Goal: Information Seeking & Learning: Learn about a topic

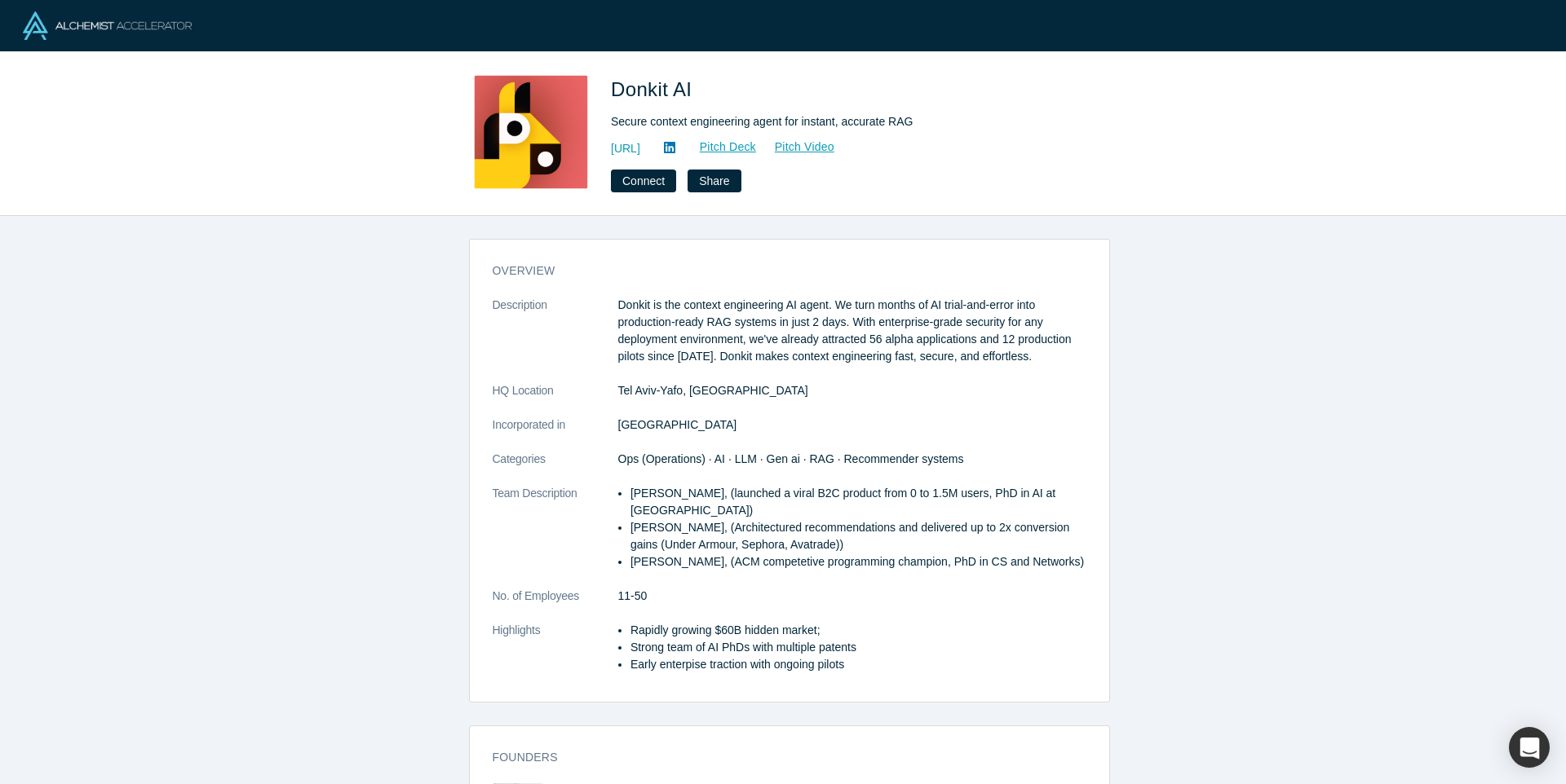
click at [640, 309] on p "Donkit is the context engineering AI agent. We turn months of AI trial-and-erro…" at bounding box center [852, 331] width 469 height 68
drag, startPoint x: 640, startPoint y: 309, endPoint x: 761, endPoint y: 324, distance: 121.9
click at [761, 324] on p "Donkit is the context engineering AI agent. We turn months of AI trial-and-erro…" at bounding box center [852, 331] width 469 height 68
click at [759, 325] on p "Donkit is the context engineering AI agent. We turn months of AI trial-and-erro…" at bounding box center [852, 331] width 469 height 68
click at [715, 292] on div "overview Description Donkit is the context engineering AI agent. We turn months…" at bounding box center [789, 476] width 640 height 451
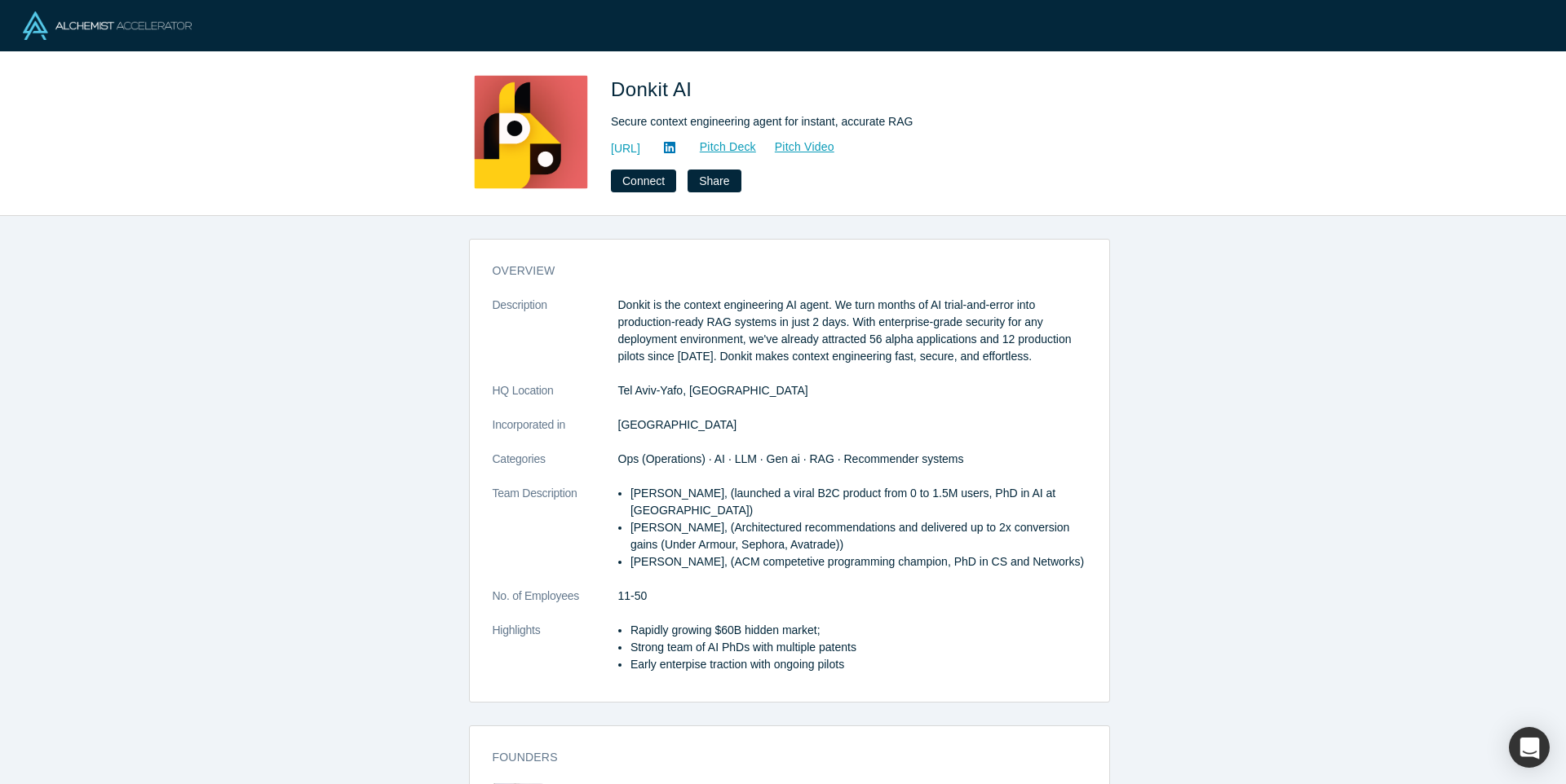
drag, startPoint x: 704, startPoint y: 296, endPoint x: 876, endPoint y: 366, distance: 185.7
click at [876, 366] on dl "Description Donkit is the context engineering AI agent. We turn months of AI tr…" at bounding box center [789, 494] width 594 height 394
drag, startPoint x: 876, startPoint y: 366, endPoint x: 848, endPoint y: 356, distance: 29.7
click at [876, 366] on dl "Description Donkit is the context engineering AI agent. We turn months of AI tr…" at bounding box center [789, 494] width 594 height 394
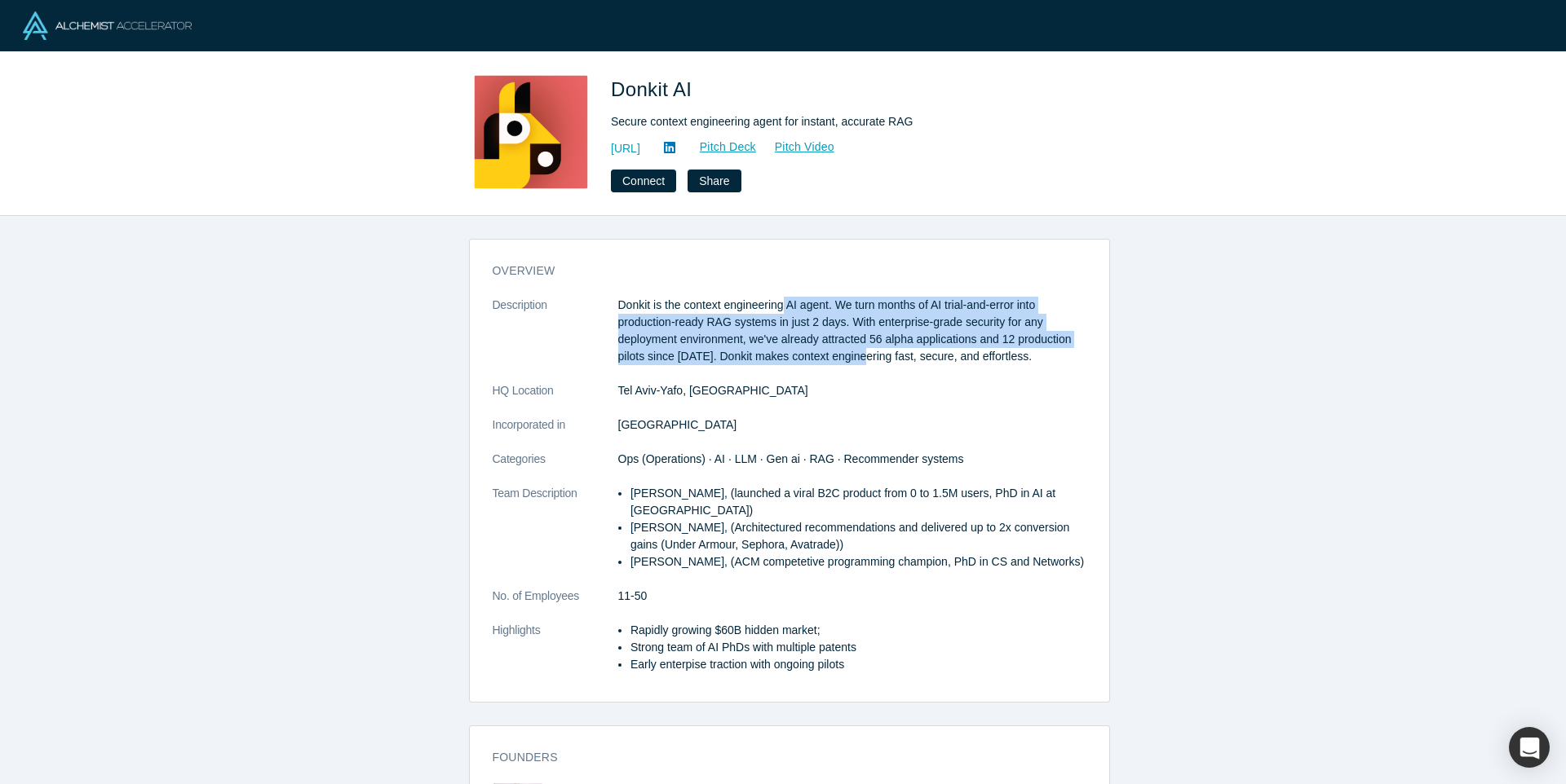
drag, startPoint x: 848, startPoint y: 356, endPoint x: 777, endPoint y: 297, distance: 92.3
click at [777, 298] on p "Donkit is the context engineering AI agent. We turn months of AI trial-and-erro…" at bounding box center [852, 331] width 469 height 68
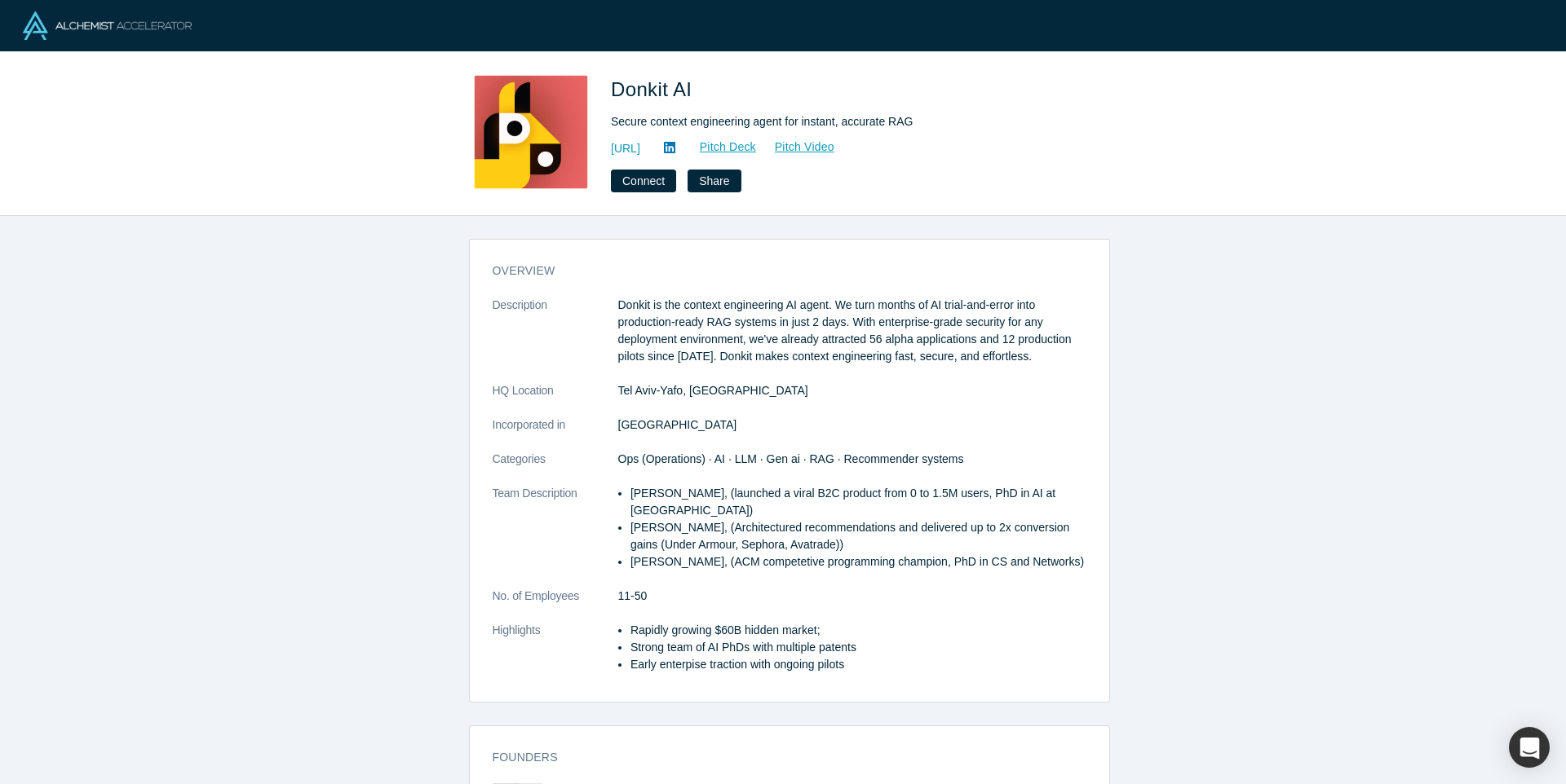
click at [776, 297] on p "Donkit is the context engineering AI agent. We turn months of AI trial-and-erro…" at bounding box center [852, 331] width 469 height 68
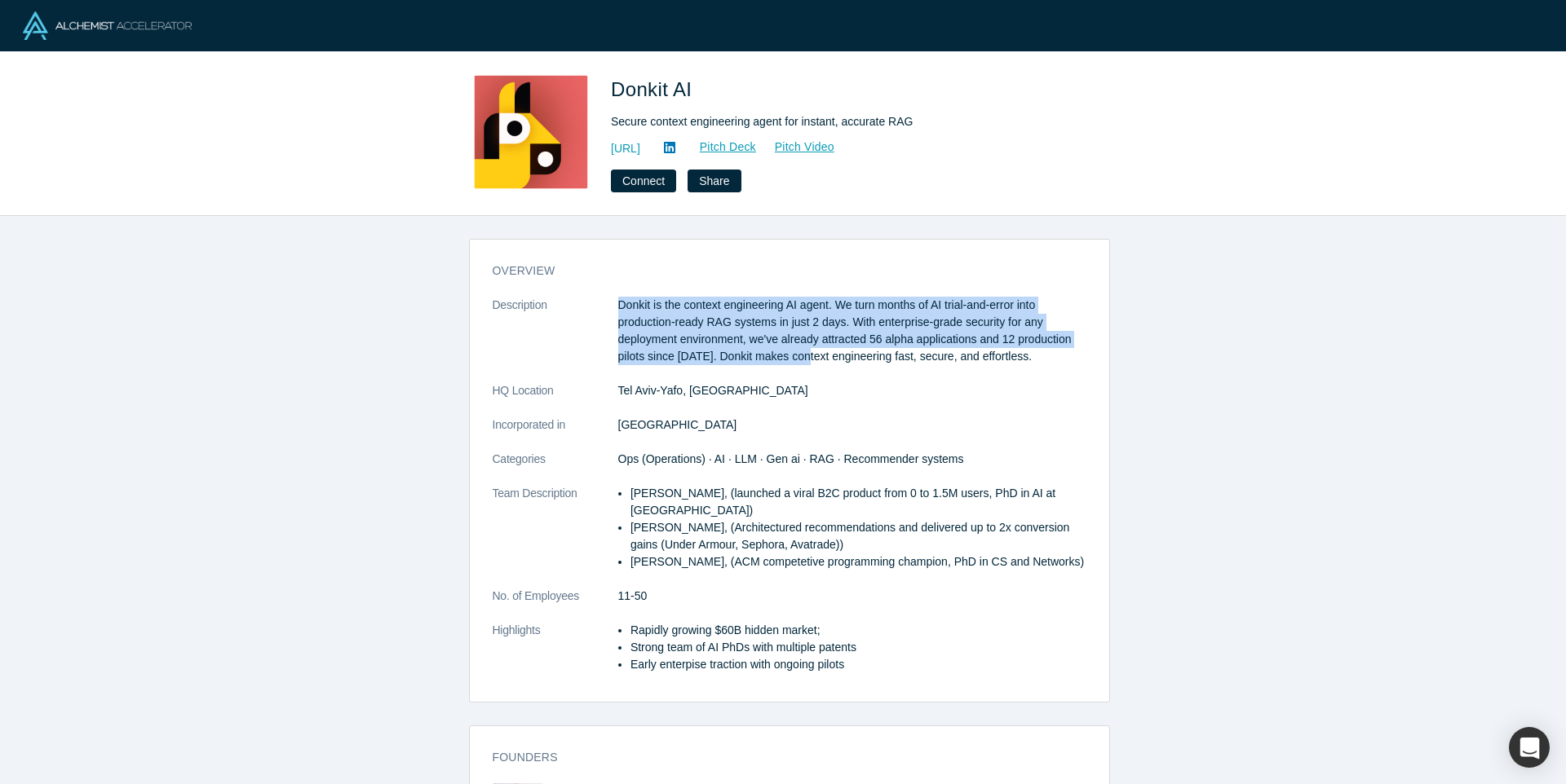
drag, startPoint x: 724, startPoint y: 296, endPoint x: 807, endPoint y: 350, distance: 99.0
click at [807, 350] on p "Donkit is the context engineering AI agent. We turn months of AI trial-and-erro…" at bounding box center [852, 331] width 469 height 68
drag, startPoint x: 788, startPoint y: 340, endPoint x: 763, endPoint y: 307, distance: 41.4
click at [763, 307] on p "Donkit is the context engineering AI agent. We turn months of AI trial-and-erro…" at bounding box center [852, 331] width 469 height 68
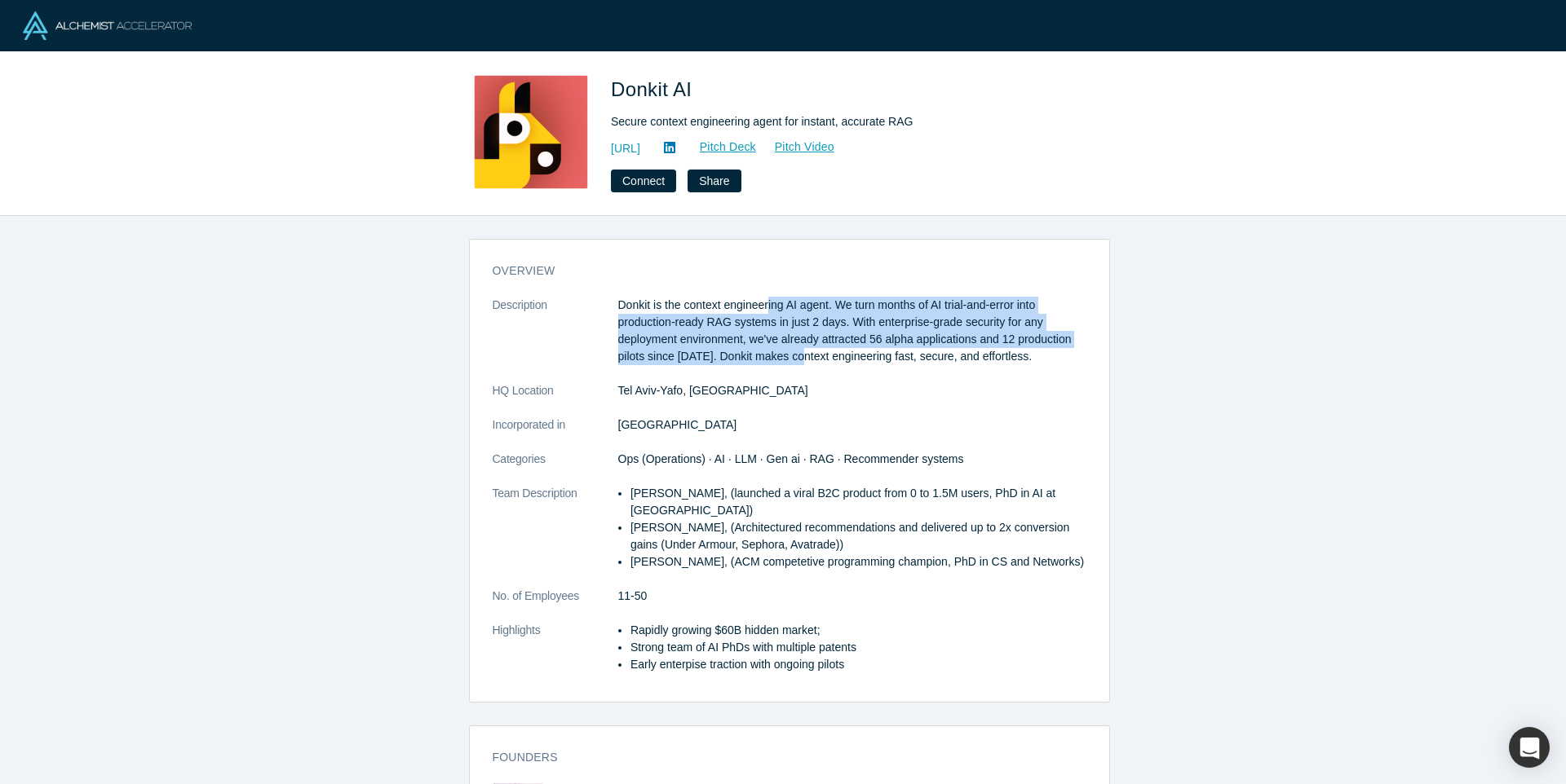
click at [763, 307] on p "Donkit is the context engineering AI agent. We turn months of AI trial-and-erro…" at bounding box center [852, 331] width 469 height 68
drag, startPoint x: 767, startPoint y: 300, endPoint x: 876, endPoint y: 355, distance: 122.1
click at [876, 355] on p "Donkit is the context engineering AI agent. We turn months of AI trial-and-erro…" at bounding box center [852, 331] width 469 height 68
drag, startPoint x: 810, startPoint y: 322, endPoint x: 794, endPoint y: 298, distance: 28.8
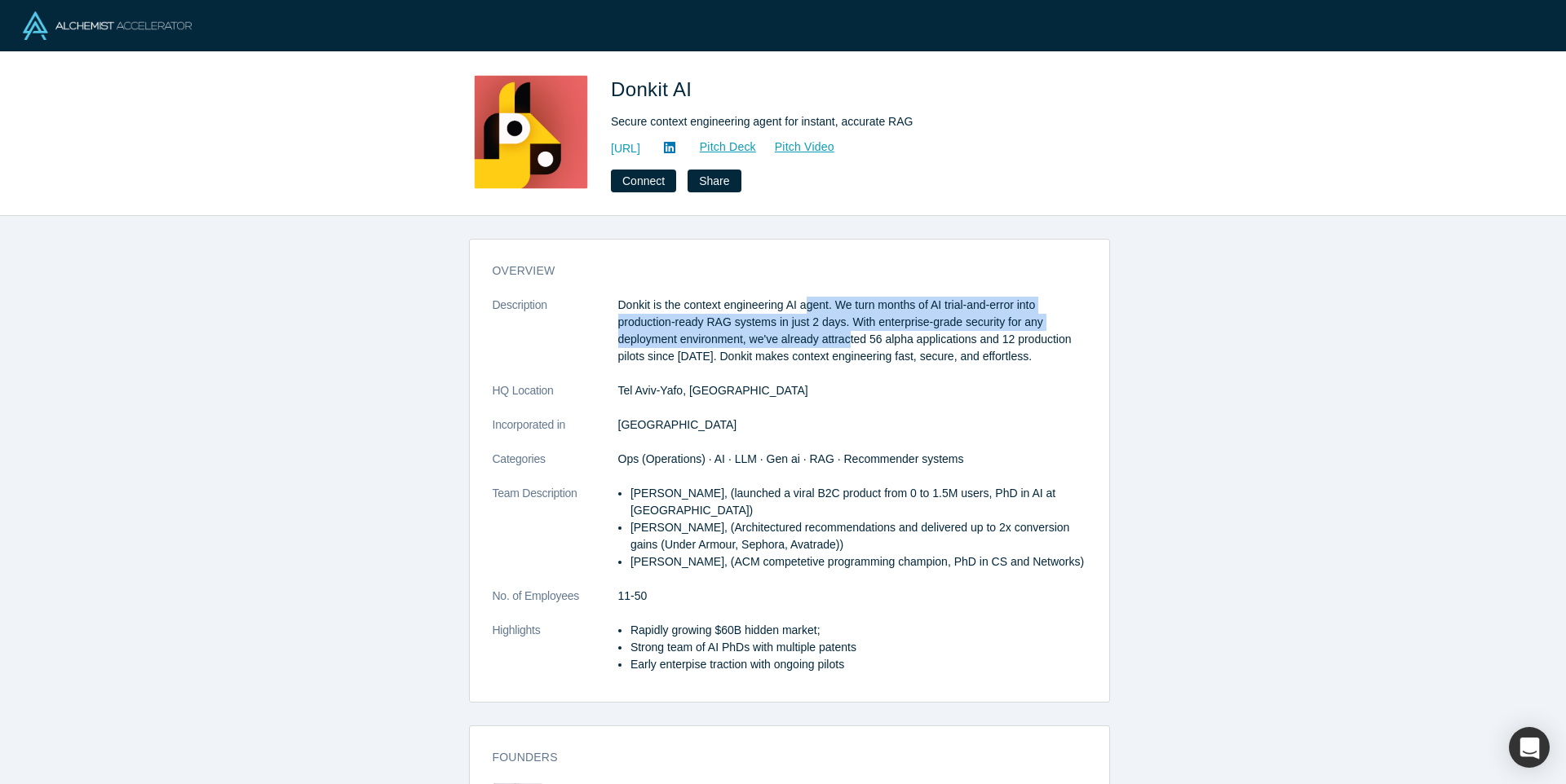
click at [795, 300] on p "Donkit is the context engineering AI agent. We turn months of AI trial-and-erro…" at bounding box center [852, 331] width 469 height 68
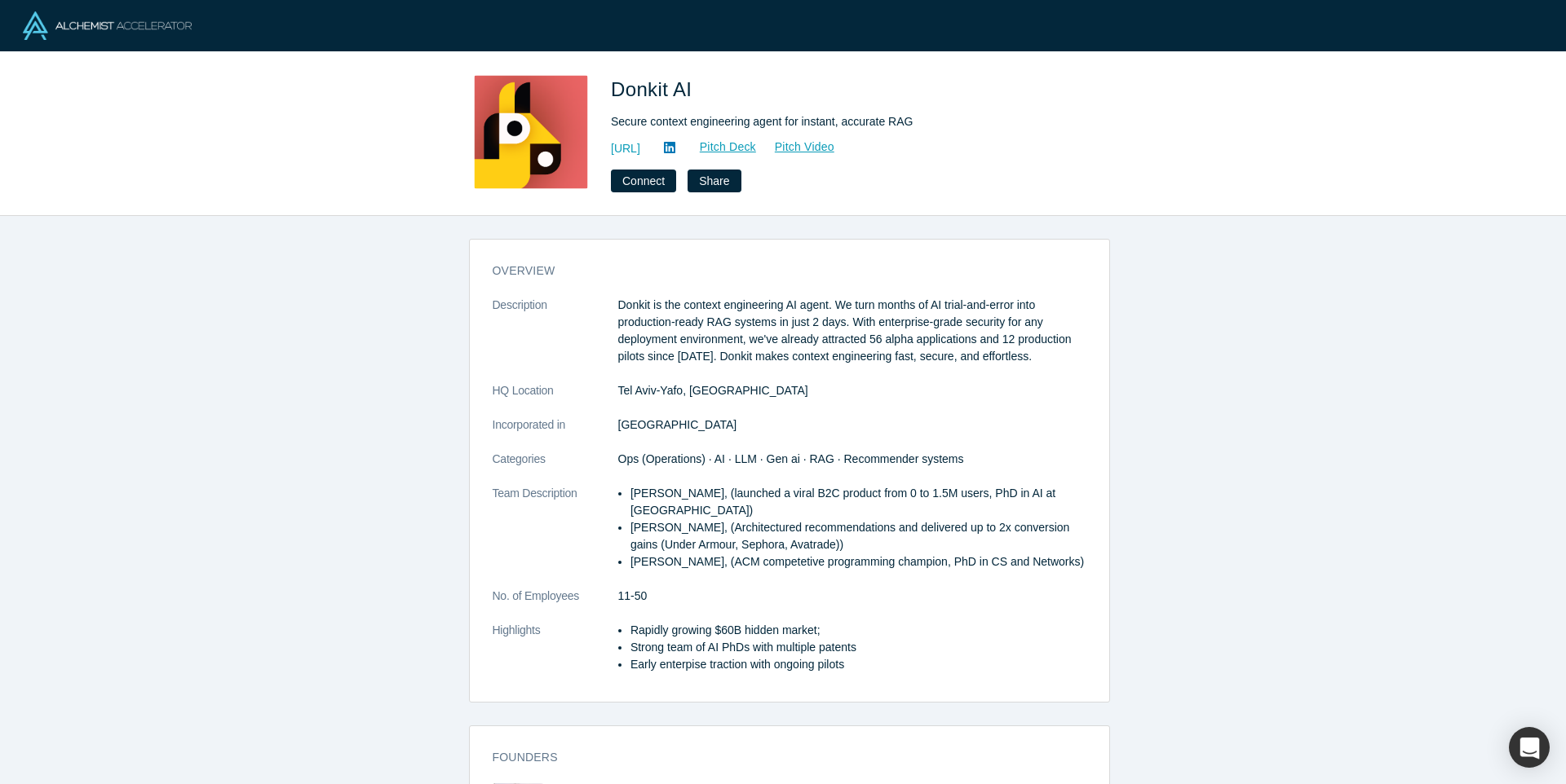
click at [794, 298] on p "Donkit is the context engineering AI agent. We turn months of AI trial-and-erro…" at bounding box center [852, 331] width 469 height 68
drag, startPoint x: 820, startPoint y: 325, endPoint x: 874, endPoint y: 368, distance: 69.0
click at [874, 368] on dl "Description Donkit is the context engineering AI agent. We turn months of AI tr…" at bounding box center [789, 494] width 594 height 394
drag, startPoint x: 874, startPoint y: 368, endPoint x: 807, endPoint y: 346, distance: 70.5
click at [873, 368] on dl "Description Donkit is the context engineering AI agent. We turn months of AI tr…" at bounding box center [789, 494] width 594 height 394
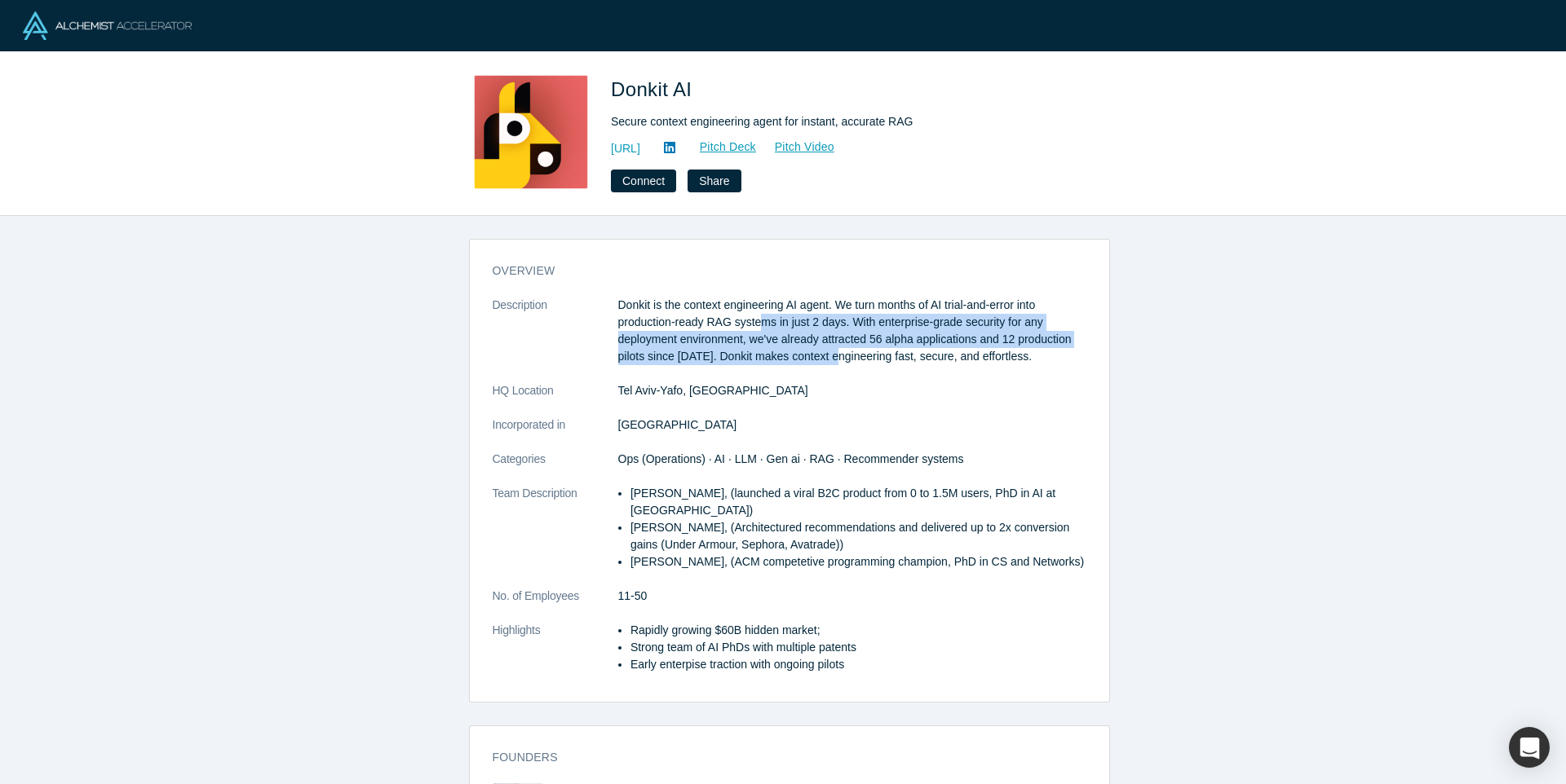
drag, startPoint x: 807, startPoint y: 346, endPoint x: 757, endPoint y: 312, distance: 60.5
click at [758, 314] on p "Donkit is the context engineering AI agent. We turn months of AI trial-and-erro…" at bounding box center [852, 331] width 469 height 68
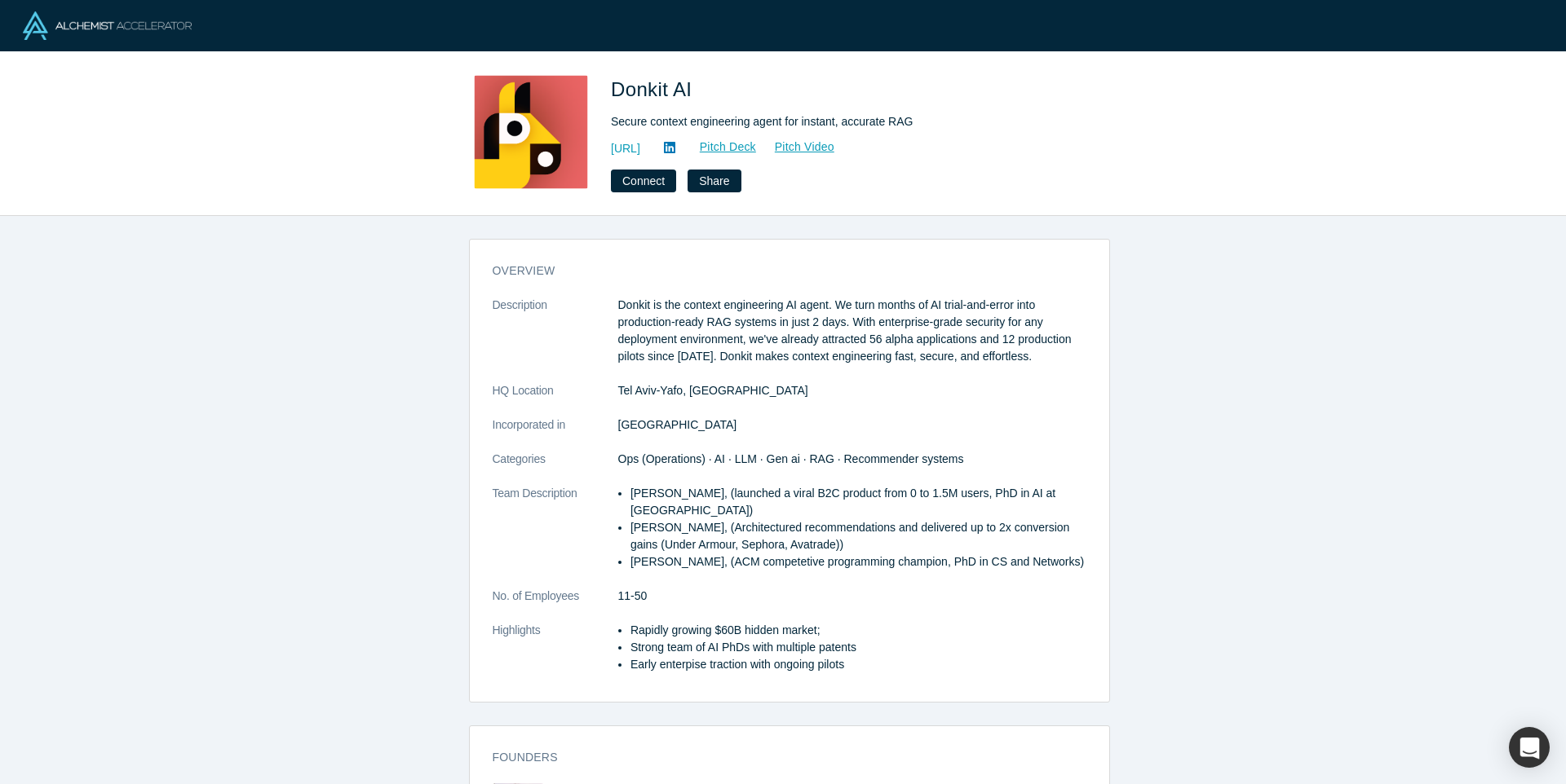
click at [757, 312] on p "Donkit is the context engineering AI agent. We turn months of AI trial-and-erro…" at bounding box center [852, 331] width 469 height 68
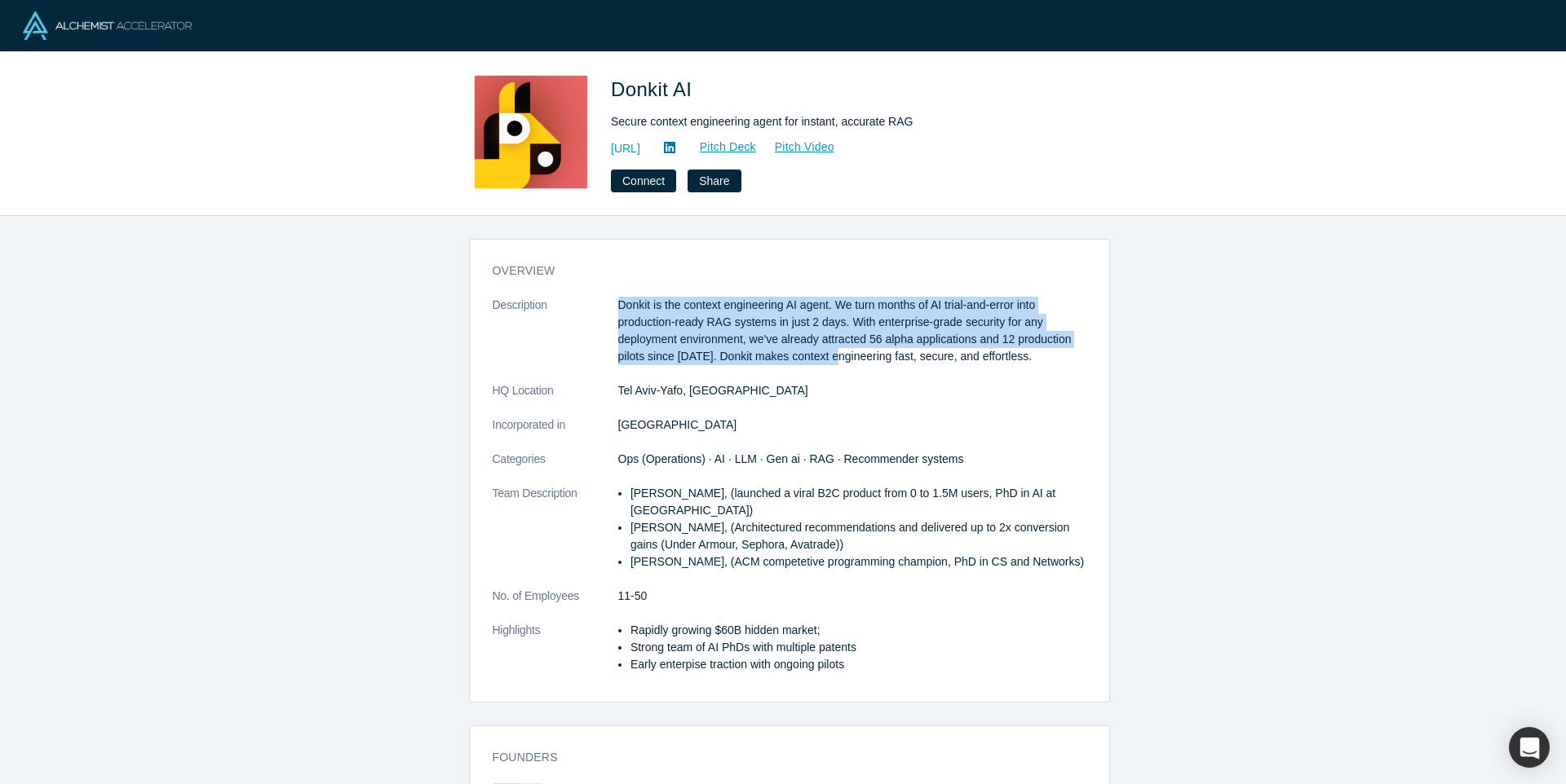
drag, startPoint x: 743, startPoint y: 295, endPoint x: 838, endPoint y: 351, distance: 110.3
click at [838, 351] on div "overview Description Donkit is the context engineering AI agent. We turn months…" at bounding box center [789, 476] width 640 height 451
click at [838, 351] on p "Donkit is the context engineering AI agent. We turn months of AI trial-and-erro…" at bounding box center [852, 331] width 469 height 68
drag, startPoint x: 809, startPoint y: 331, endPoint x: 773, endPoint y: 299, distance: 48.2
click at [773, 299] on p "Donkit is the context engineering AI agent. We turn months of AI trial-and-erro…" at bounding box center [852, 331] width 469 height 68
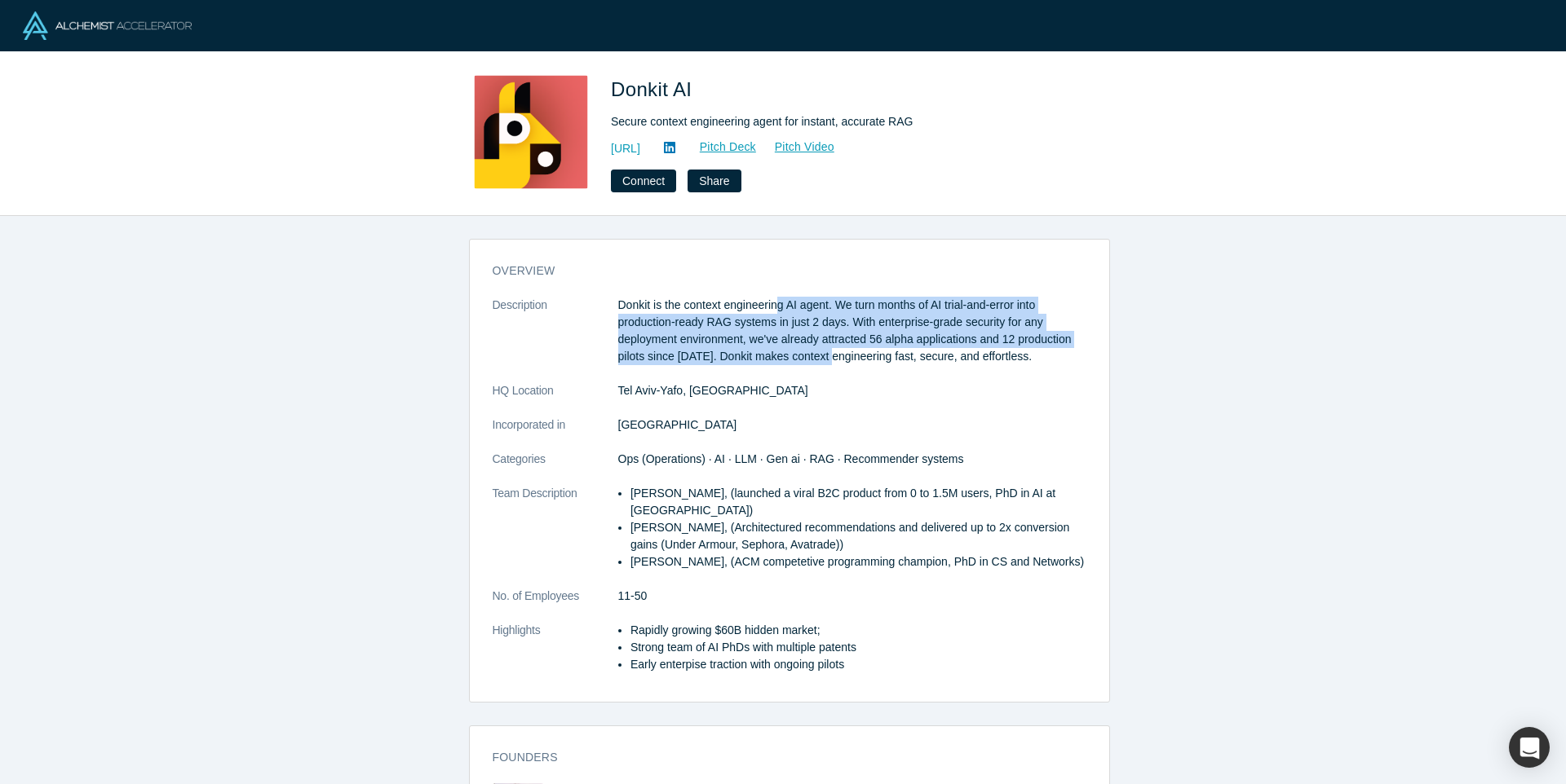
click at [773, 299] on p "Donkit is the context engineering AI agent. We turn months of AI trial-and-erro…" at bounding box center [852, 331] width 469 height 68
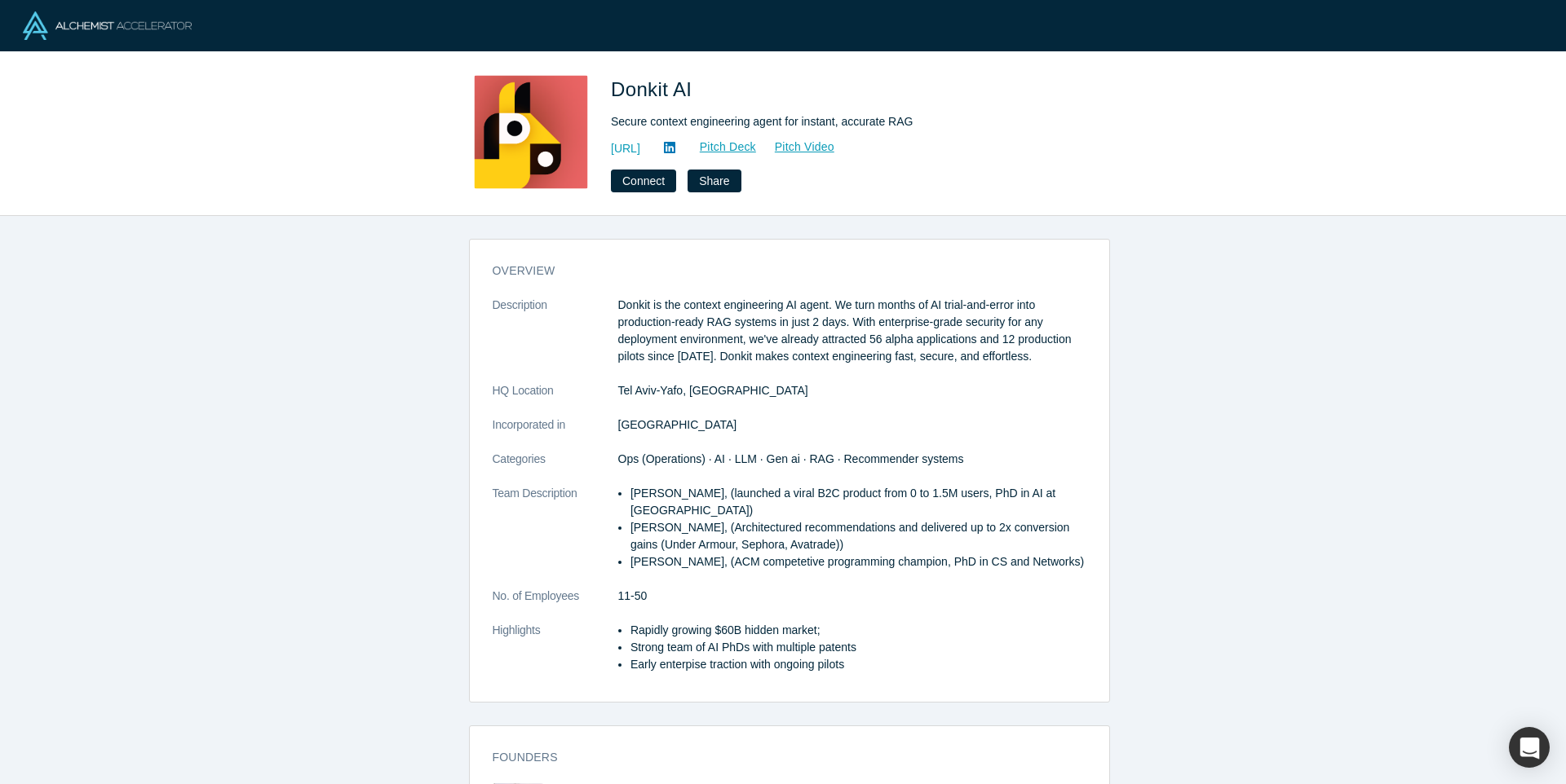
click at [652, 382] on dd "Tel Aviv-Yafo, Israel" at bounding box center [852, 391] width 469 height 18
click at [651, 463] on span "Ops (Operations) · AI · LLM · Gen ai · RAG · Recommender systems" at bounding box center [791, 458] width 346 height 13
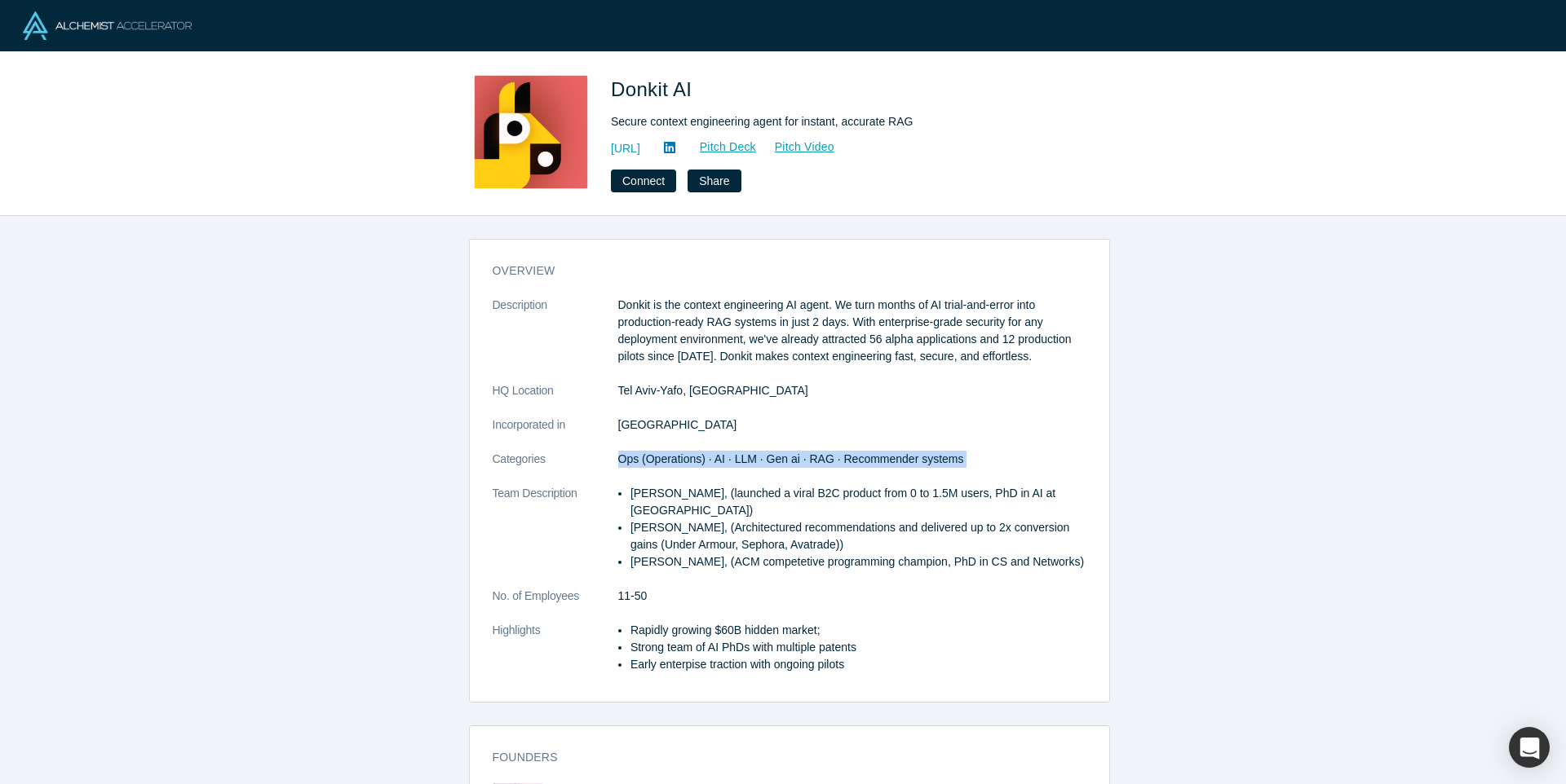
click at [651, 463] on span "Ops (Operations) · AI · LLM · Gen ai · RAG · Recommender systems" at bounding box center [791, 458] width 346 height 13
drag, startPoint x: 627, startPoint y: 494, endPoint x: 745, endPoint y: 518, distance: 120.4
click at [745, 518] on li "Mikhail Baklanov, (launched a viral B2C product from 0 to 1.5M users, PhD in AI…" at bounding box center [859, 501] width 456 height 34
drag, startPoint x: 677, startPoint y: 517, endPoint x: 624, endPoint y: 504, distance: 54.6
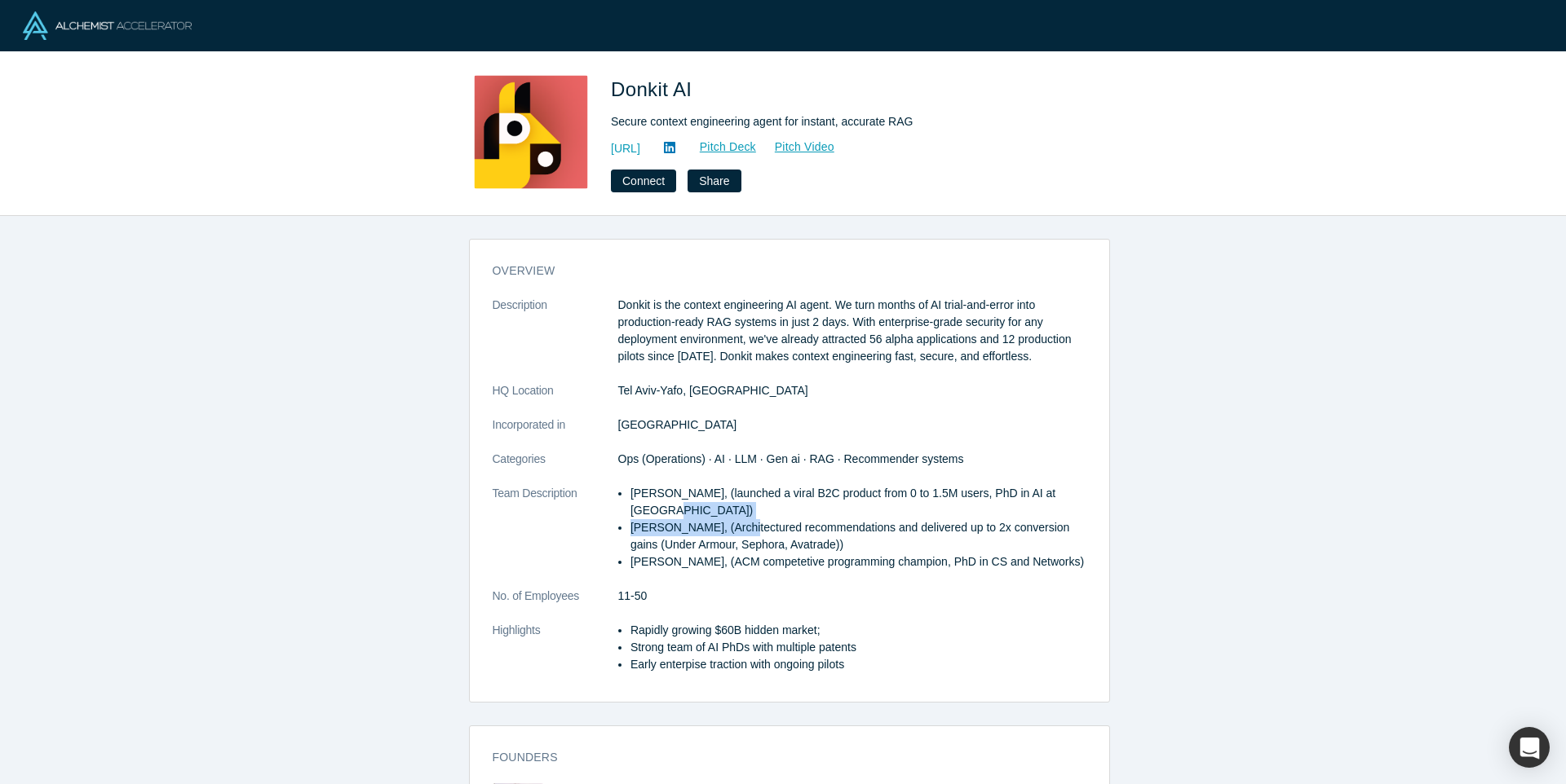
click at [624, 504] on ul "Mikhail Baklanov, (launched a viral B2C product from 0 to 1.5M users, PhD in AI…" at bounding box center [852, 528] width 469 height 86
click at [621, 503] on ul "Mikhail Baklanov, (launched a viral B2C product from 0 to 1.5M users, PhD in AI…" at bounding box center [852, 528] width 469 height 86
drag, startPoint x: 629, startPoint y: 479, endPoint x: 784, endPoint y: 504, distance: 157.0
click at [784, 504] on dl "Description Donkit is the context engineering AI agent. We turn months of AI tr…" at bounding box center [789, 494] width 594 height 394
click at [784, 504] on li "Mikhail Baklanov, (launched a viral B2C product from 0 to 1.5M users, PhD in AI…" at bounding box center [859, 501] width 456 height 34
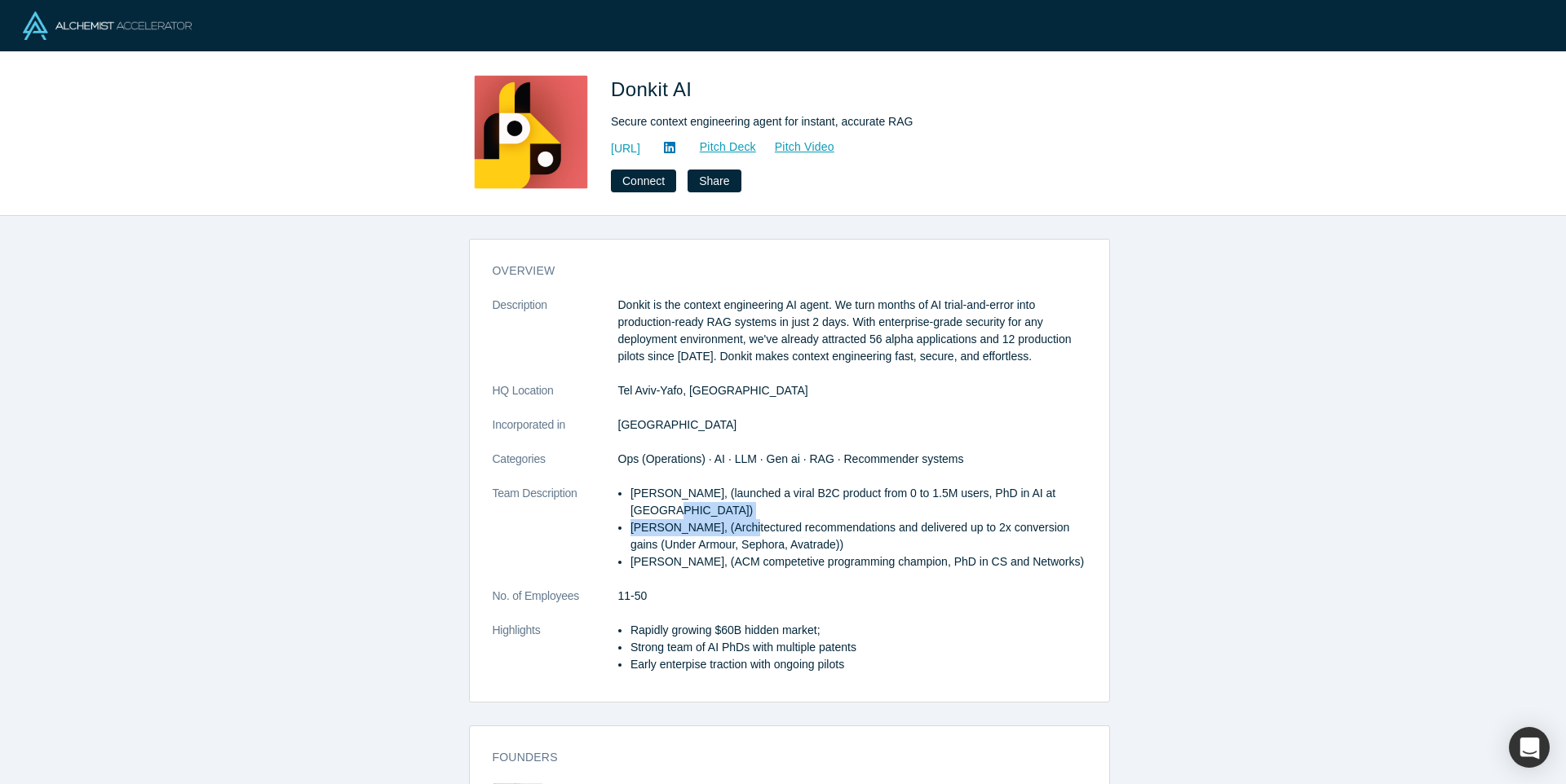
drag, startPoint x: 654, startPoint y: 499, endPoint x: 592, endPoint y: 484, distance: 63.8
click at [594, 485] on dl "Description Donkit is the context engineering AI agent. We turn months of AI tr…" at bounding box center [789, 494] width 594 height 394
click at [592, 483] on dt "Categories" at bounding box center [556, 467] width 125 height 34
drag, startPoint x: 635, startPoint y: 531, endPoint x: 744, endPoint y: 538, distance: 109.2
click at [738, 538] on li "Alexander Sugakov, (Architectured recommendations and delivered up to 2x conver…" at bounding box center [859, 536] width 456 height 34
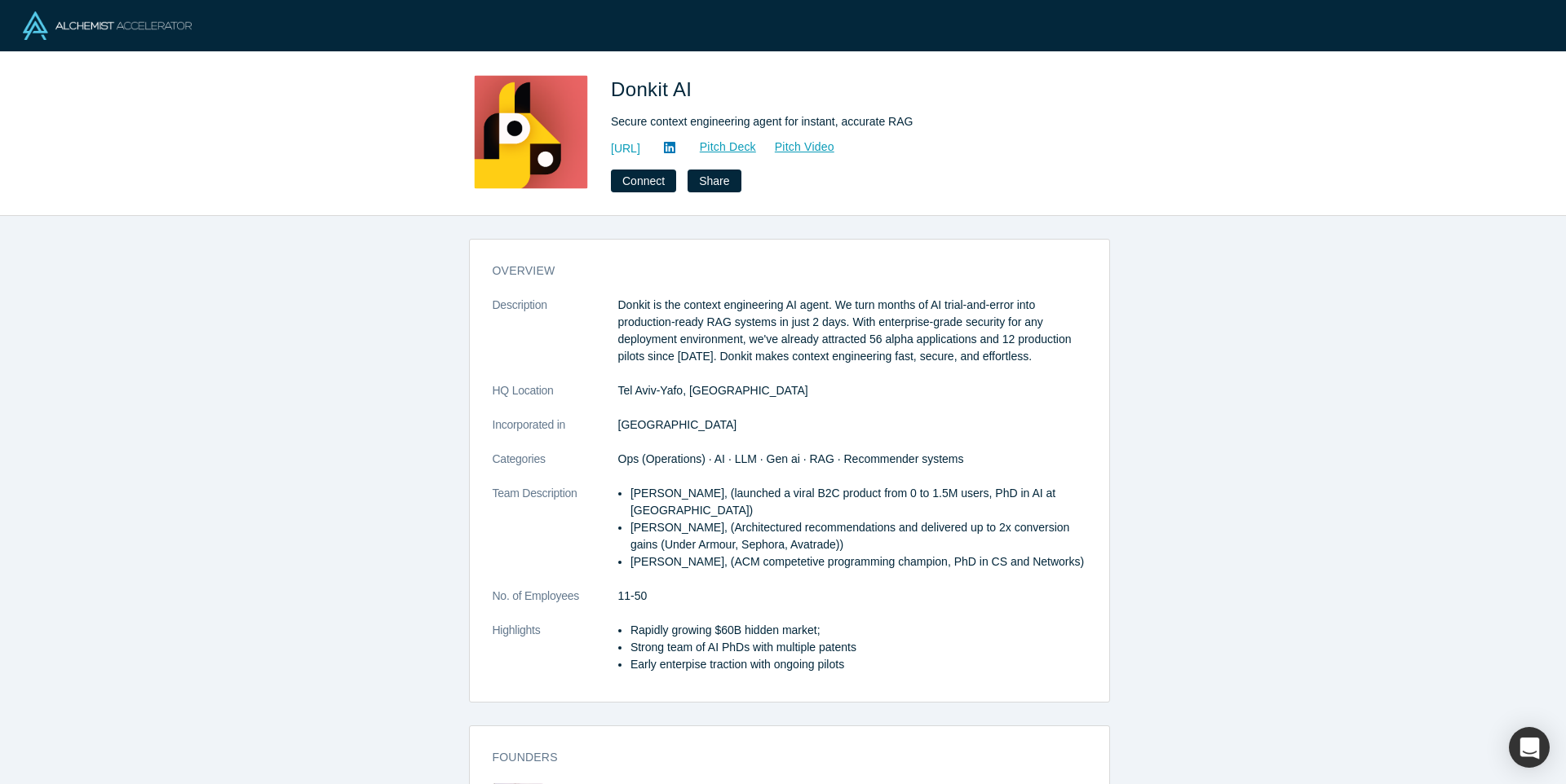
click at [751, 537] on li "Alexander Sugakov, (Architectured recommendations and delivered up to 2x conver…" at bounding box center [859, 536] width 456 height 34
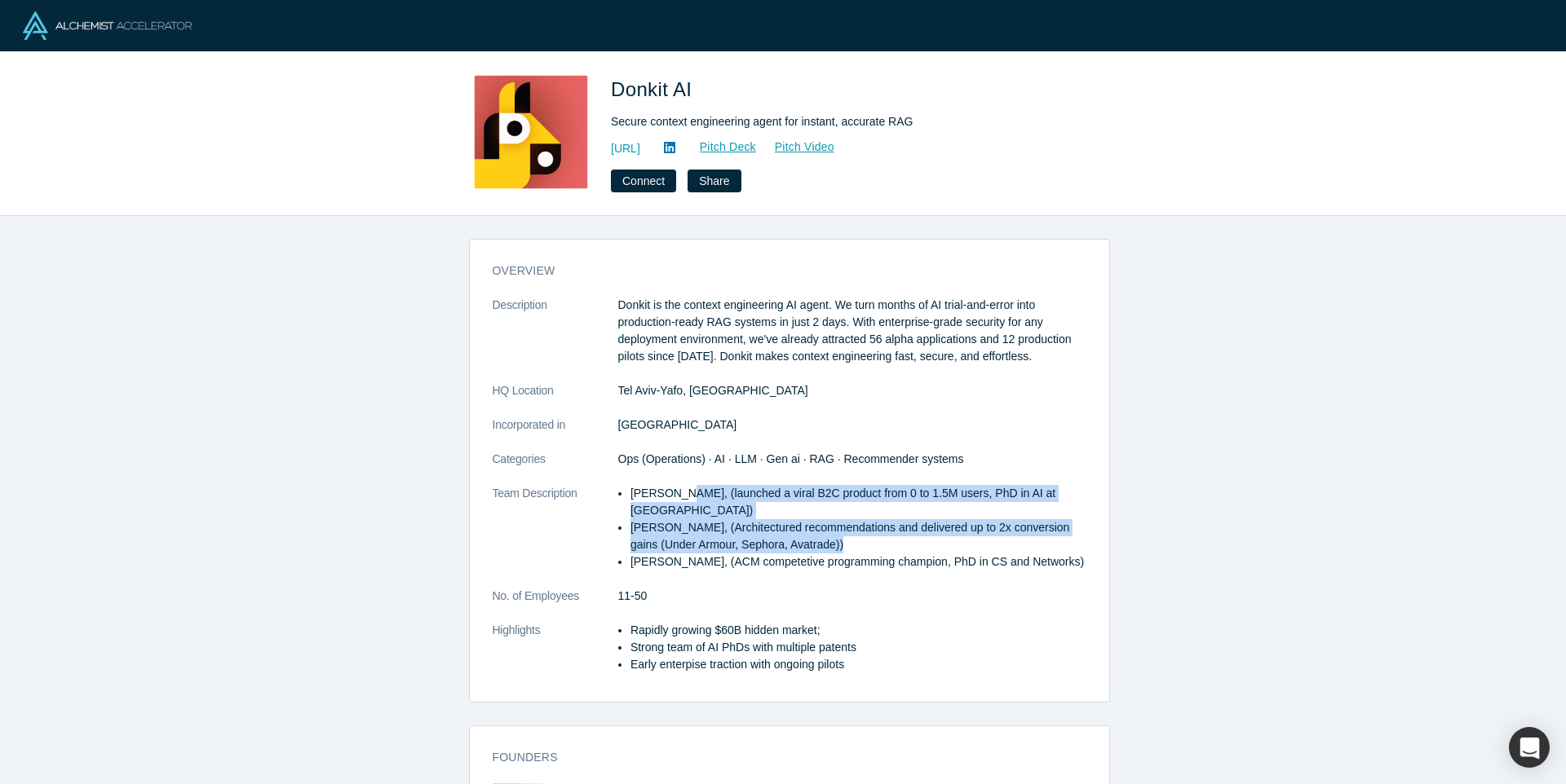
drag, startPoint x: 816, startPoint y: 541, endPoint x: 669, endPoint y: 496, distance: 153.7
click at [669, 497] on ul "Mikhail Baklanov, (launched a viral B2C product from 0 to 1.5M users, PhD in AI…" at bounding box center [852, 528] width 469 height 86
click at [669, 495] on li "Mikhail Baklanov, (launched a viral B2C product from 0 to 1.5M users, PhD in AI…" at bounding box center [859, 501] width 456 height 34
drag, startPoint x: 661, startPoint y: 477, endPoint x: 739, endPoint y: 559, distance: 113.2
click at [739, 559] on dl "Description Donkit is the context engineering AI agent. We turn months of AI tr…" at bounding box center [789, 494] width 594 height 394
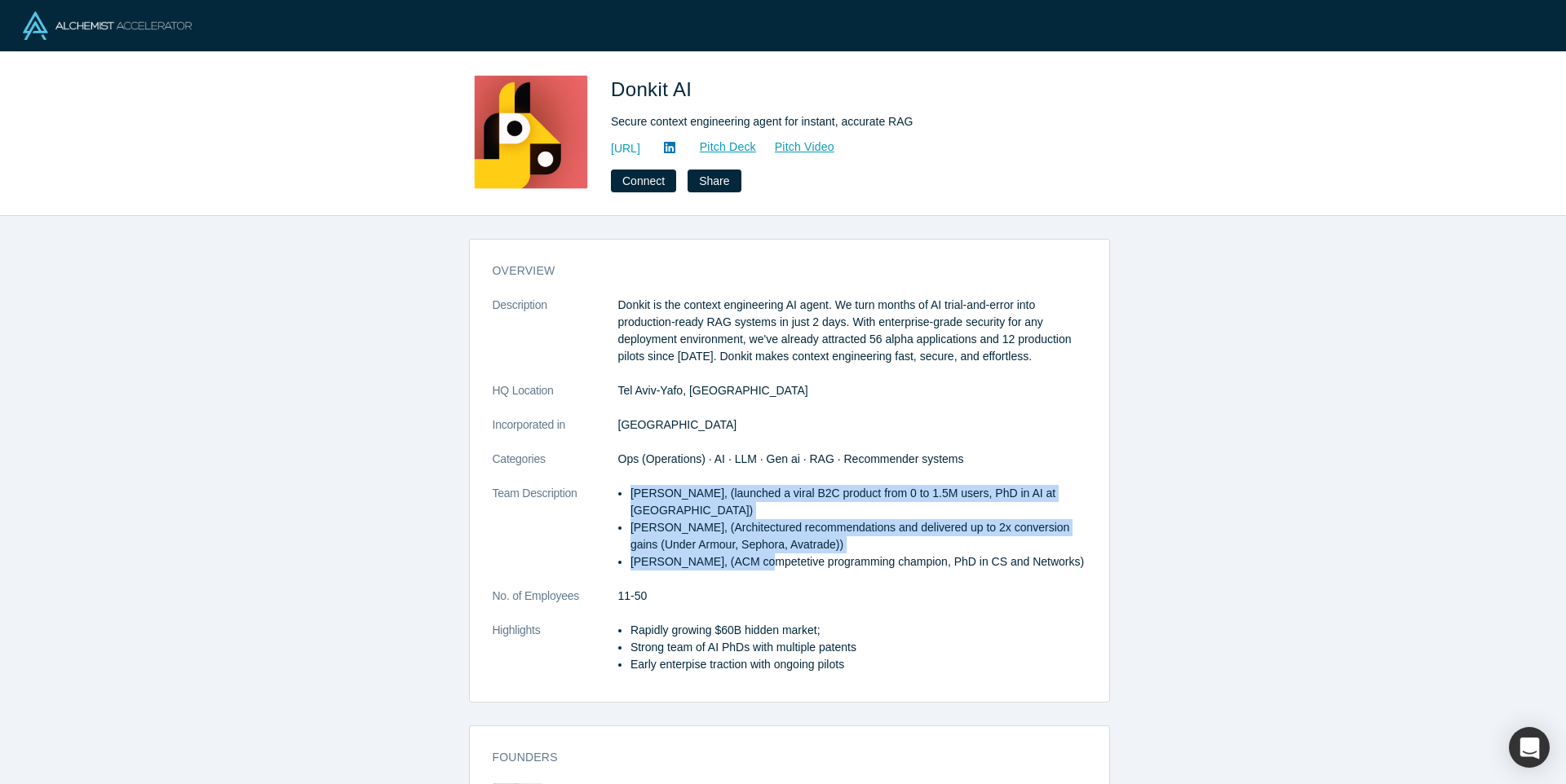
click at [739, 559] on li "Pavel Pristupa, (ACM competetive programming champion, PhD in CS and Networks)" at bounding box center [859, 562] width 456 height 18
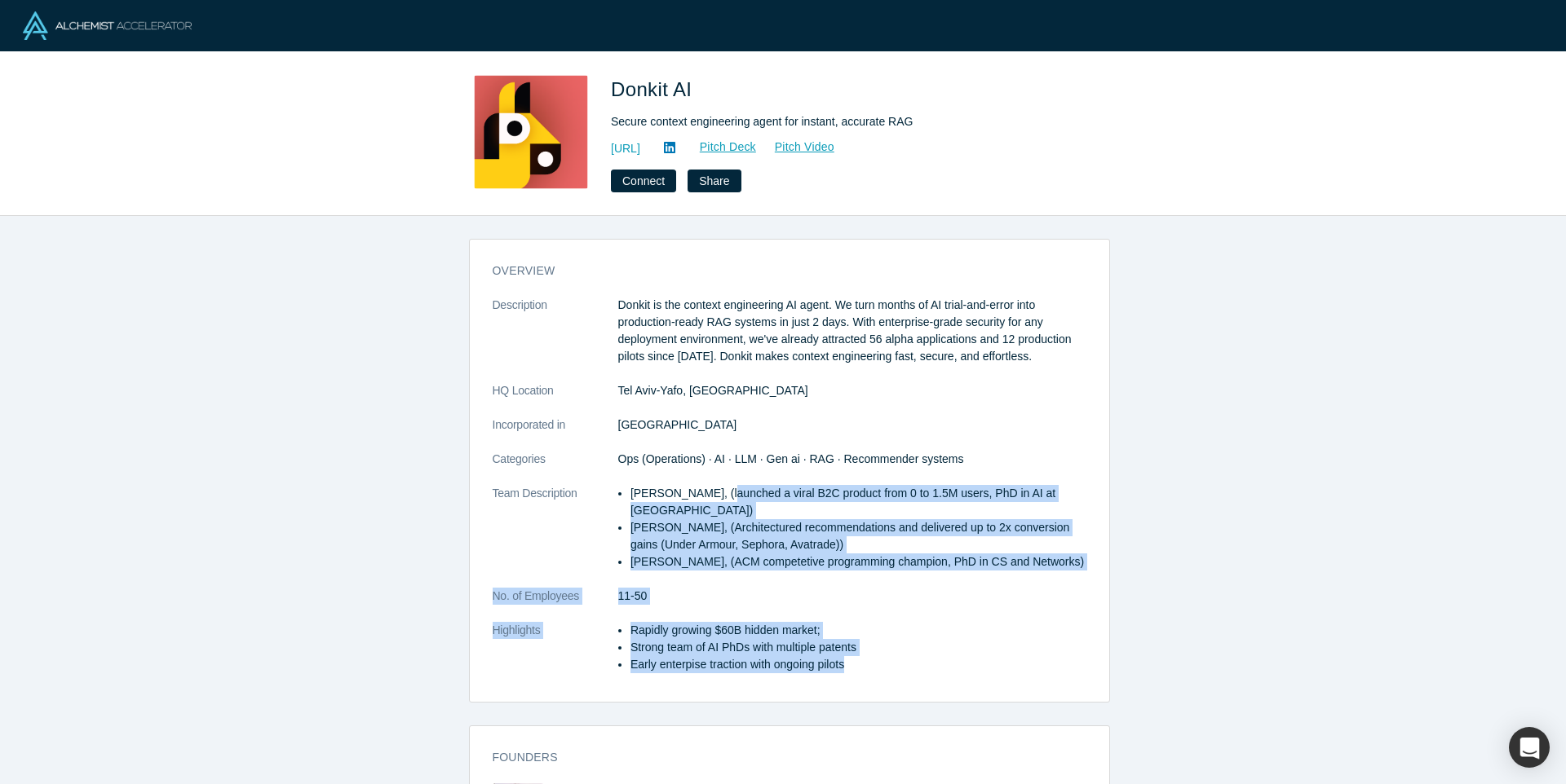
drag, startPoint x: 908, startPoint y: 663, endPoint x: 712, endPoint y: 494, distance: 258.8
click at [713, 495] on dl "Description Donkit is the context engineering AI agent. We turn months of AI tr…" at bounding box center [789, 494] width 594 height 394
click at [712, 494] on li "Mikhail Baklanov, (launched a viral B2C product from 0 to 1.5M users, PhD in AI…" at bounding box center [859, 501] width 456 height 34
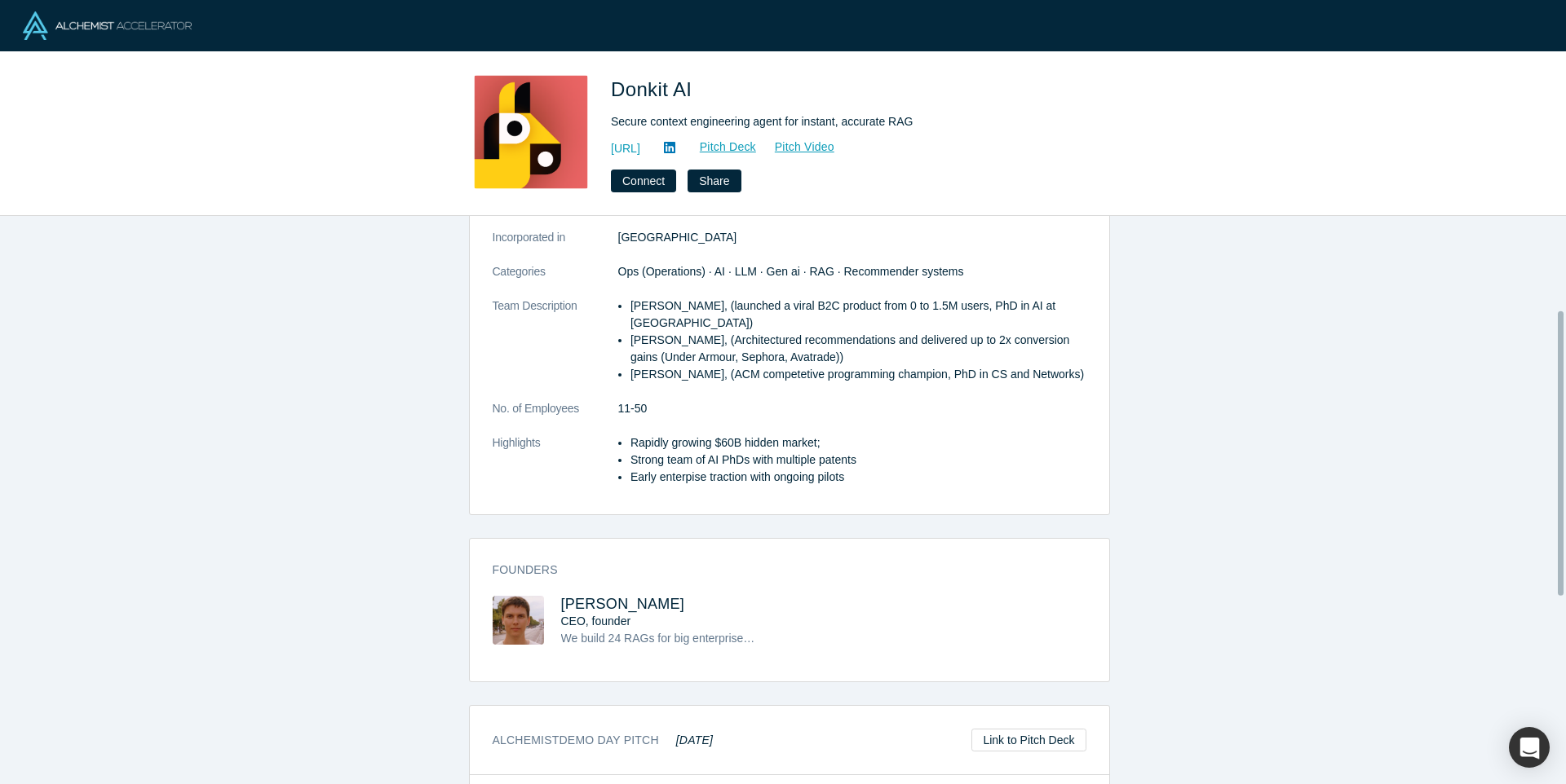
scroll to position [264, 0]
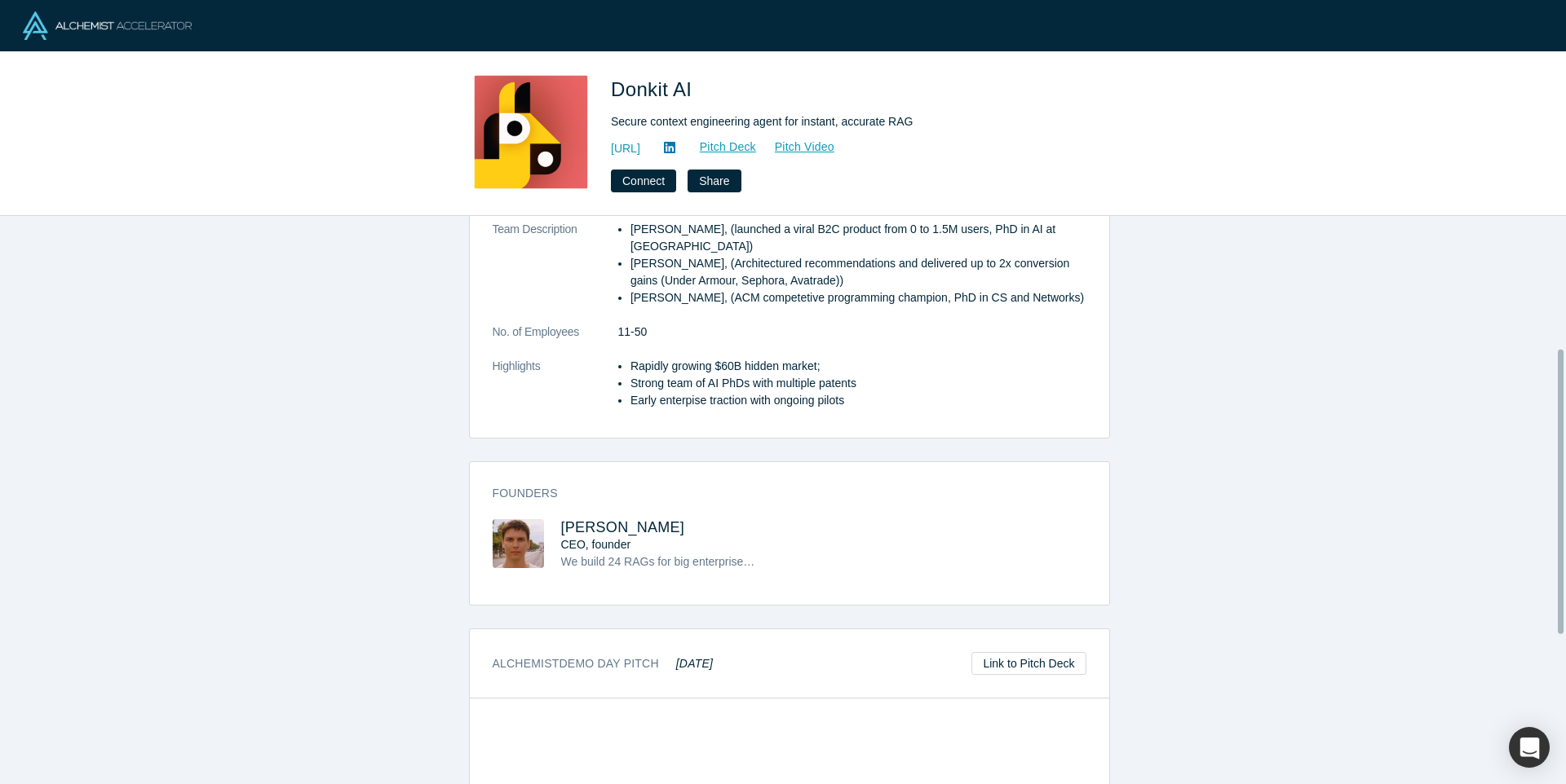
drag, startPoint x: 690, startPoint y: 555, endPoint x: 777, endPoint y: 428, distance: 153.9
click at [771, 434] on div "overview Description Donkit is the context engineering AI agent. We turn months…" at bounding box center [789, 506] width 1579 height 581
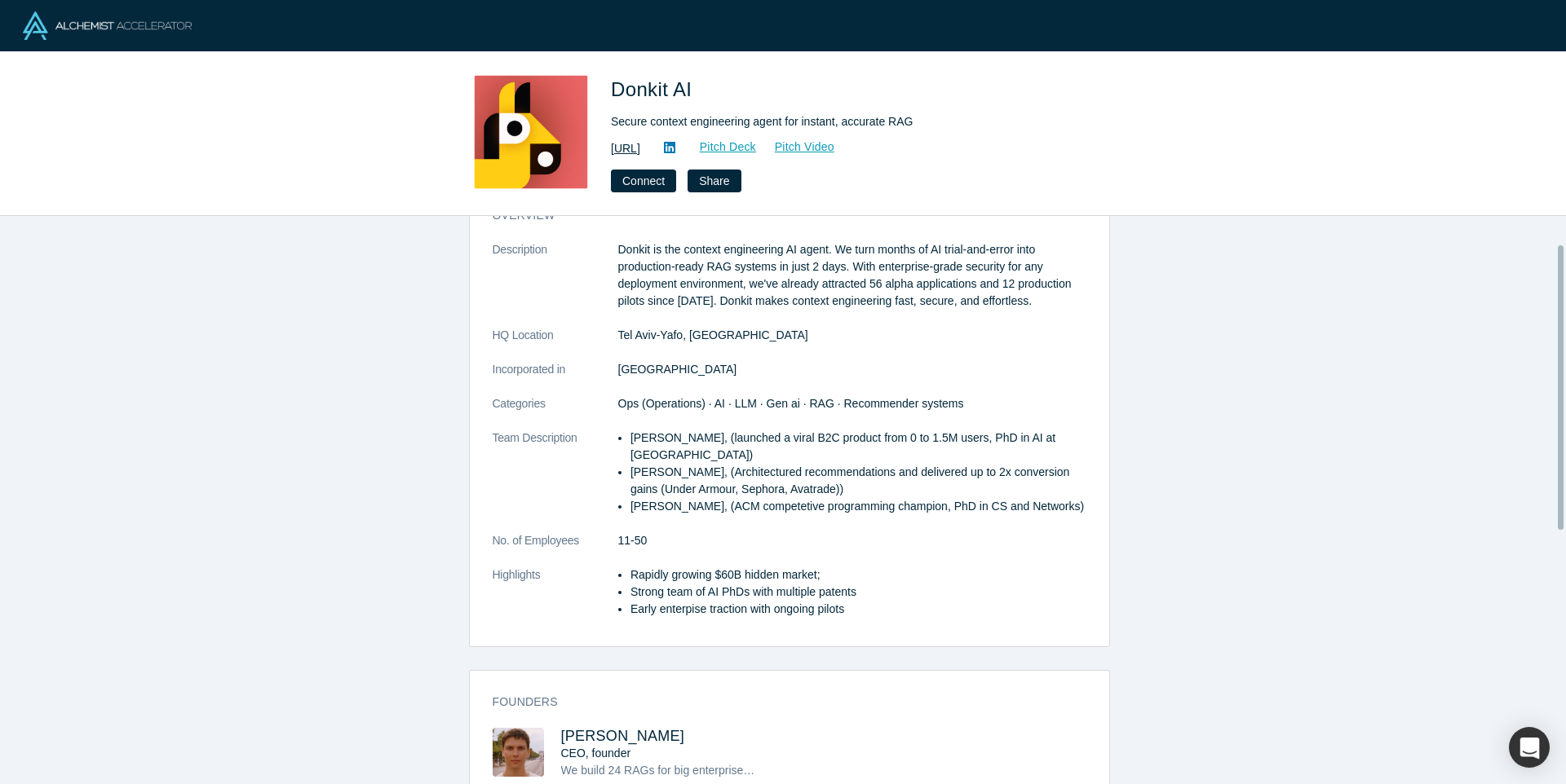
click at [641, 152] on link "https://donkit.ai/" at bounding box center [626, 149] width 29 height 18
click at [694, 399] on span "Ops (Operations) · AI · LLM · Gen ai · RAG · Recommender systems" at bounding box center [791, 403] width 346 height 13
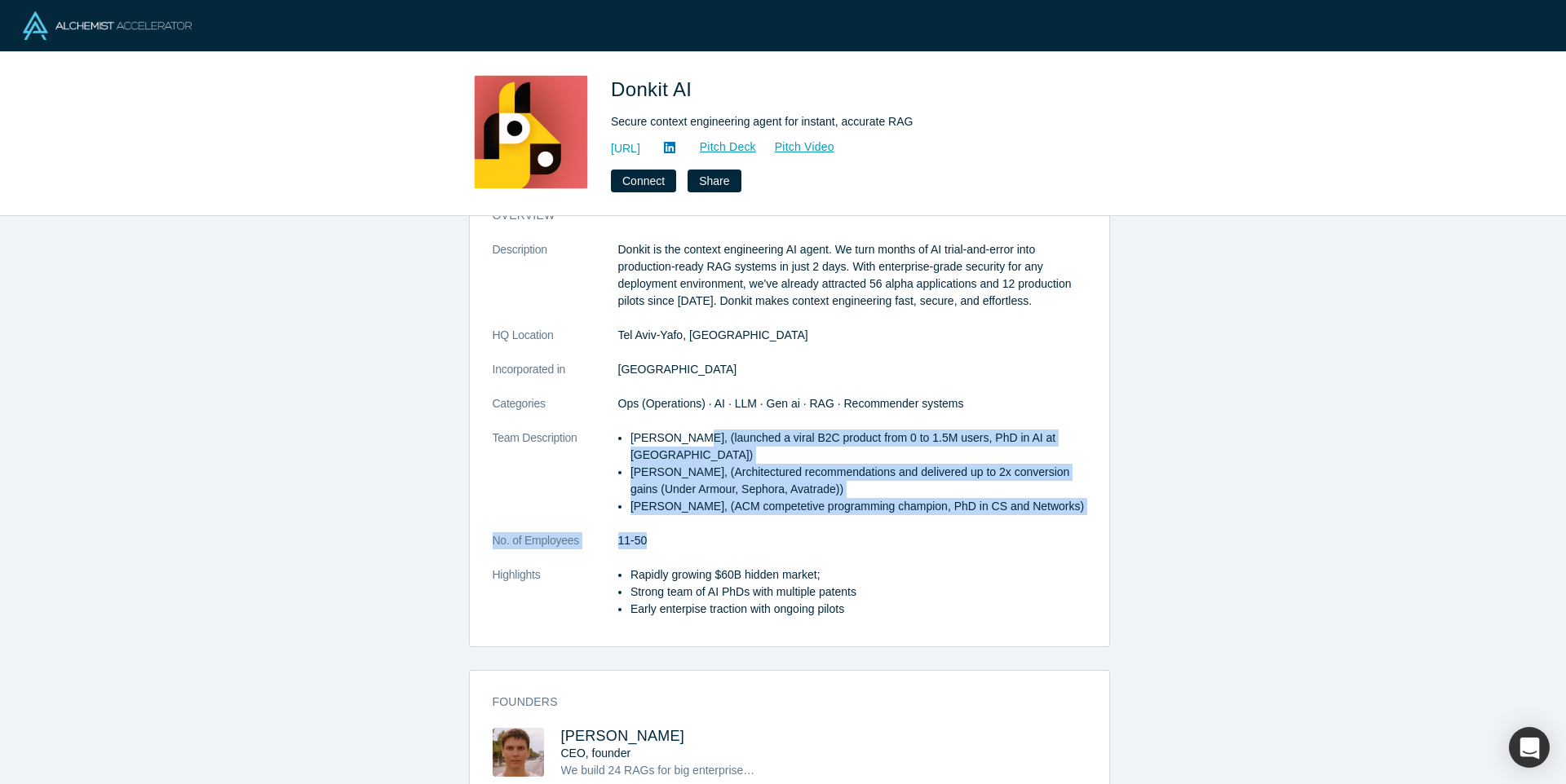
drag, startPoint x: 685, startPoint y: 445, endPoint x: 809, endPoint y: 548, distance: 161.2
click at [809, 548] on dl "Description Donkit is the context engineering AI agent. We turn months of AI tr…" at bounding box center [789, 438] width 594 height 394
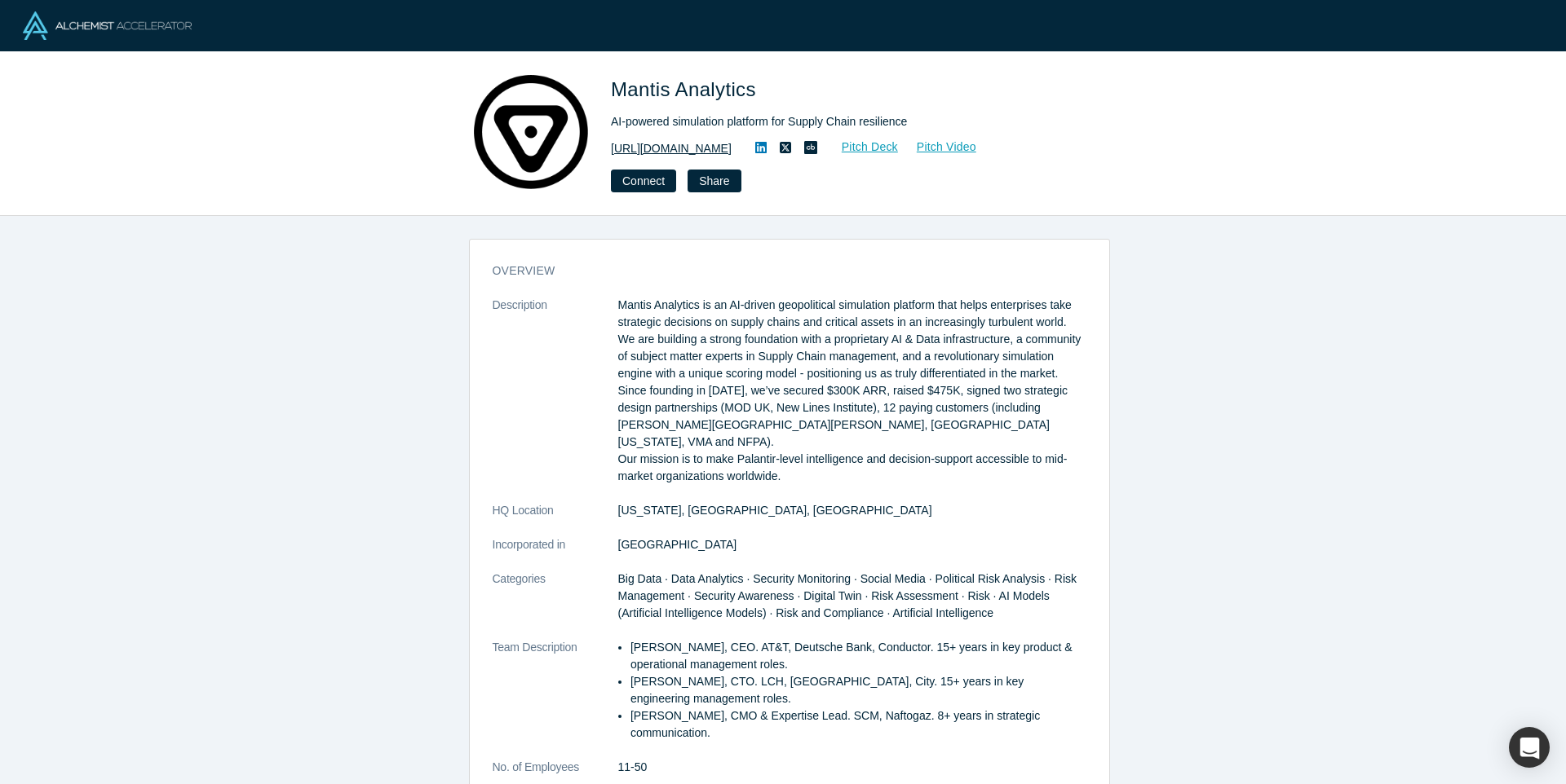
click at [645, 145] on link "https://mantisanalytics.com/" at bounding box center [671, 149] width 120 height 18
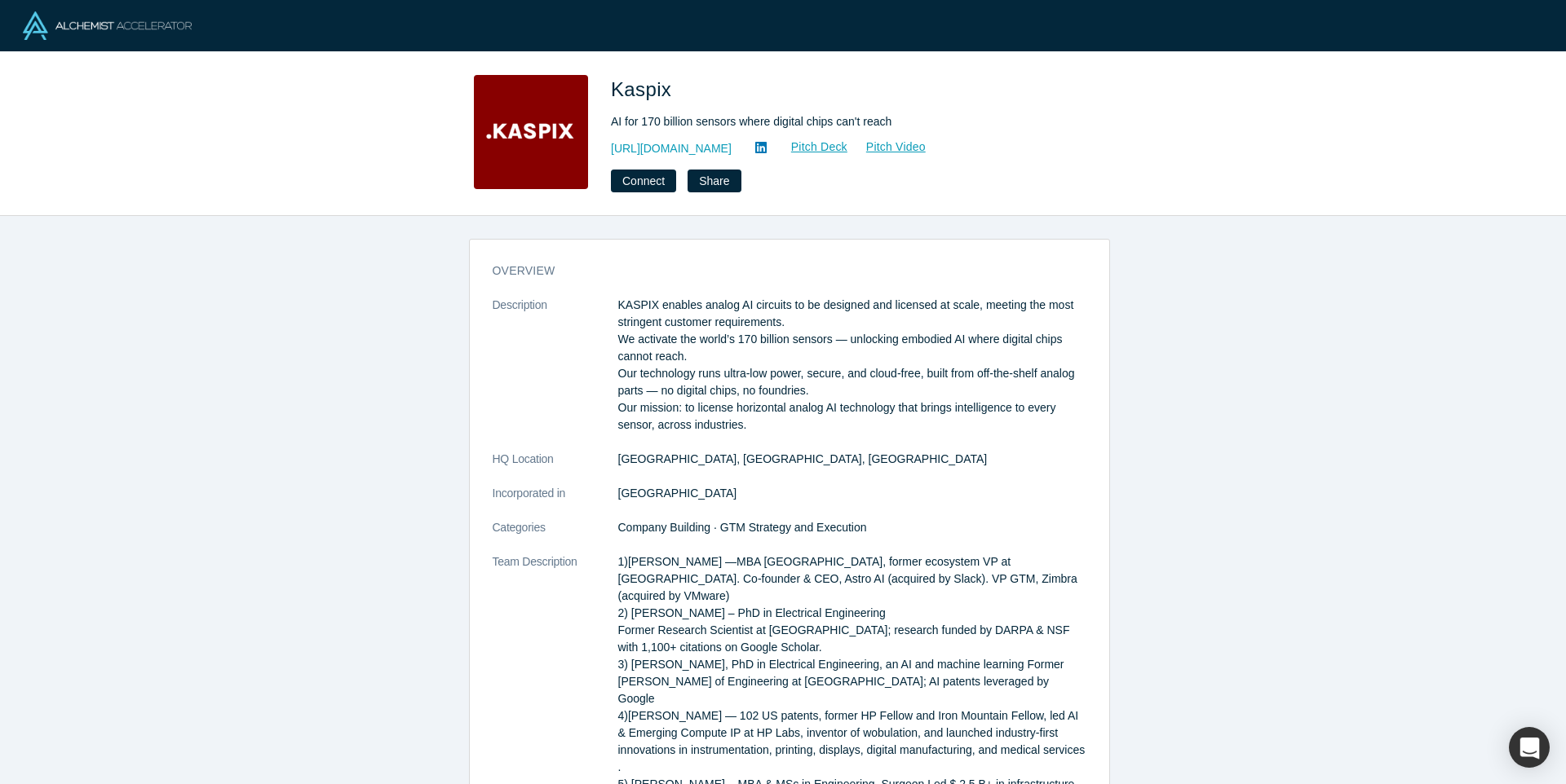
click at [660, 135] on div "Kaspix AI for 170 billion sensors where digital chips can't reach [URL][DOMAIN_…" at bounding box center [839, 134] width 457 height 117
click at [656, 143] on link "[URL][DOMAIN_NAME]" at bounding box center [671, 149] width 120 height 18
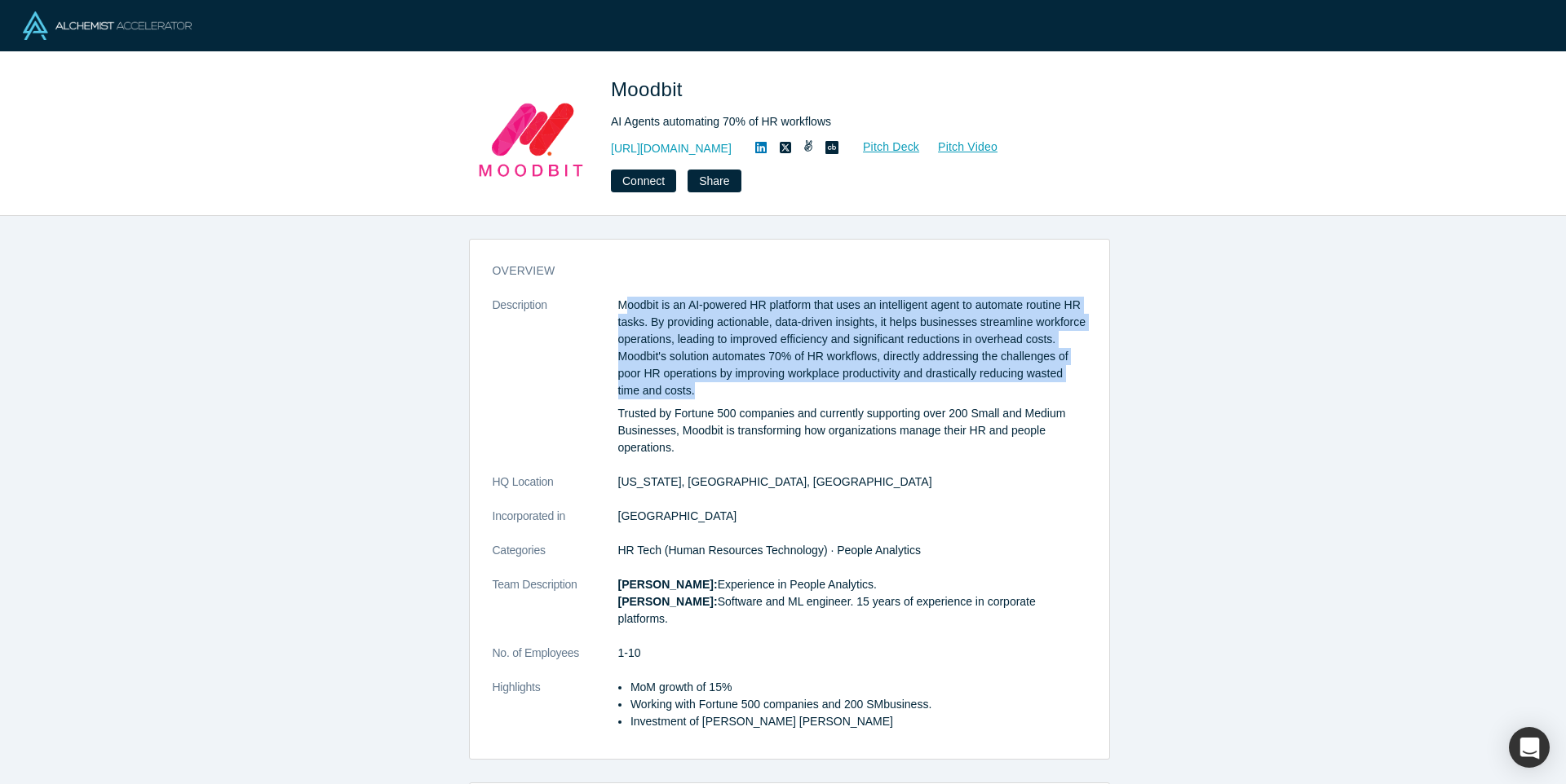
drag, startPoint x: 617, startPoint y: 298, endPoint x: 840, endPoint y: 389, distance: 240.9
click at [840, 389] on p "Moodbit is an AI-powered HR platform that uses an intelligent agent to automate…" at bounding box center [852, 348] width 469 height 103
drag, startPoint x: 872, startPoint y: 392, endPoint x: 647, endPoint y: 325, distance: 234.8
click at [647, 325] on p "Moodbit is an AI-powered HR platform that uses an intelligent agent to automate…" at bounding box center [852, 348] width 469 height 103
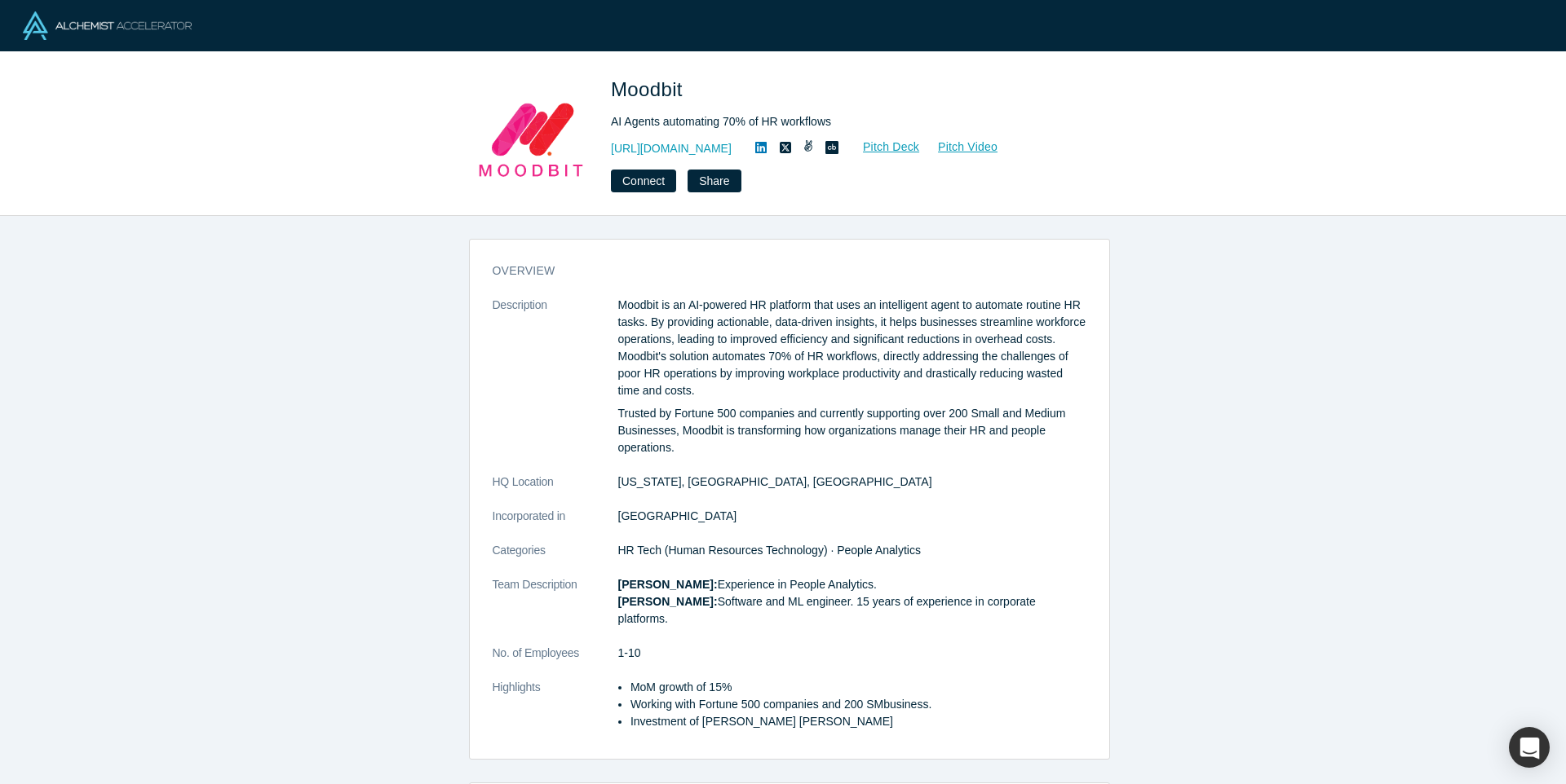
drag, startPoint x: 647, startPoint y: 323, endPoint x: 621, endPoint y: 301, distance: 34.1
click at [646, 323] on p "Moodbit is an AI-powered HR platform that uses an intelligent agent to automate…" at bounding box center [852, 348] width 469 height 103
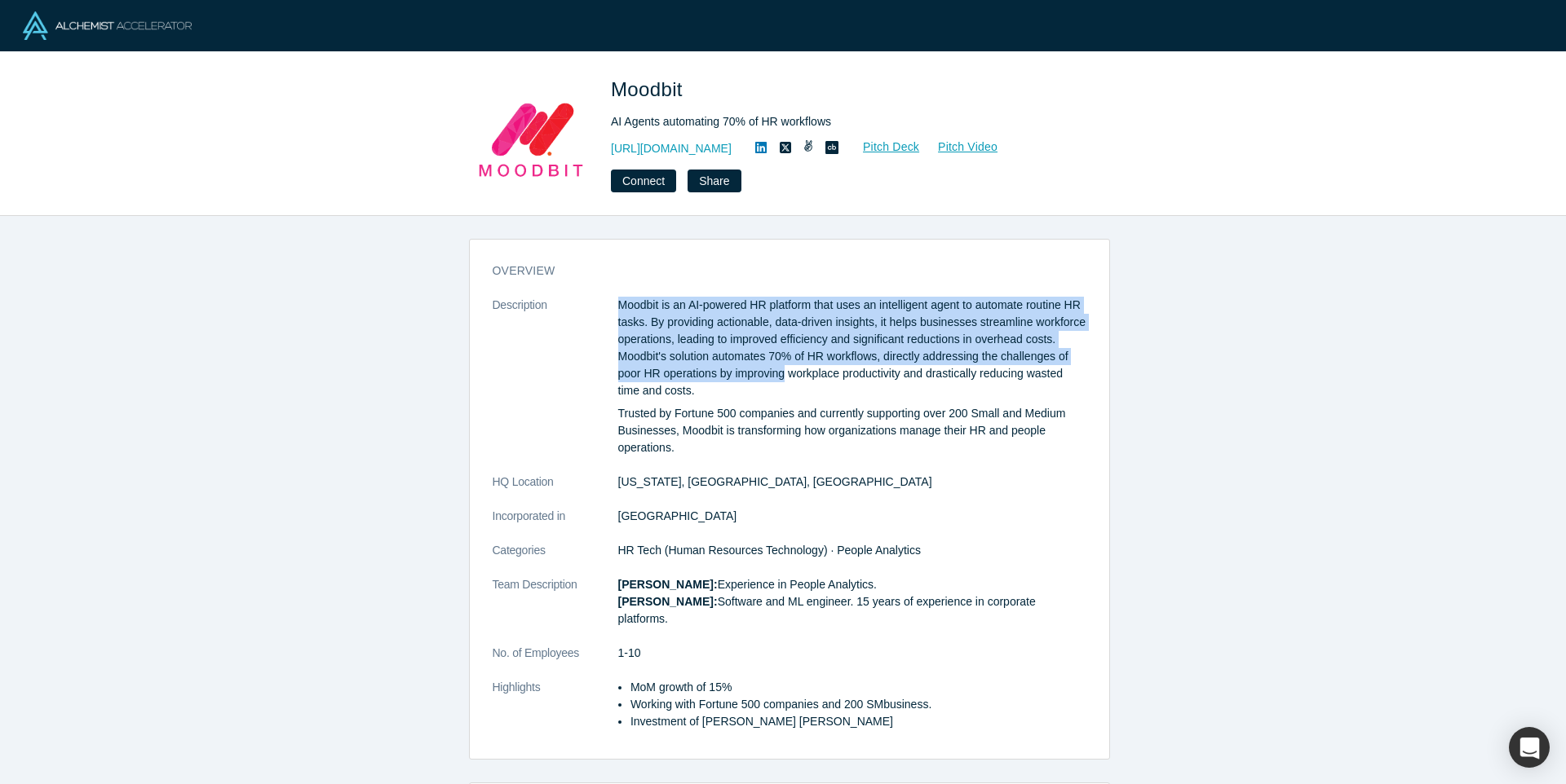
drag, startPoint x: 617, startPoint y: 296, endPoint x: 857, endPoint y: 390, distance: 257.8
click at [853, 384] on p "Moodbit is an AI-powered HR platform that uses an intelligent agent to automate…" at bounding box center [852, 348] width 469 height 103
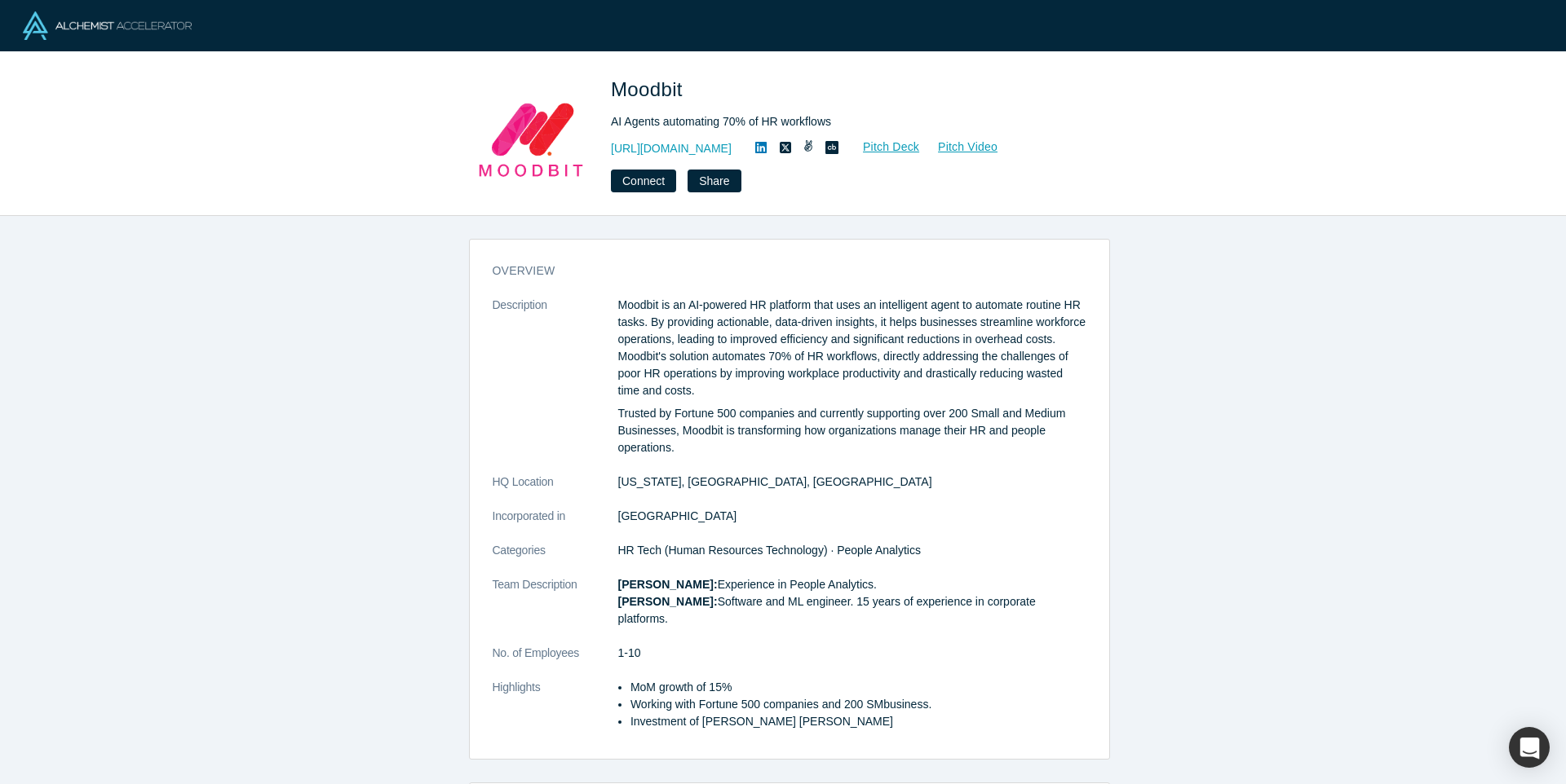
click at [857, 390] on p "Moodbit is an AI-powered HR platform that uses an intelligent agent to automate…" at bounding box center [852, 348] width 469 height 103
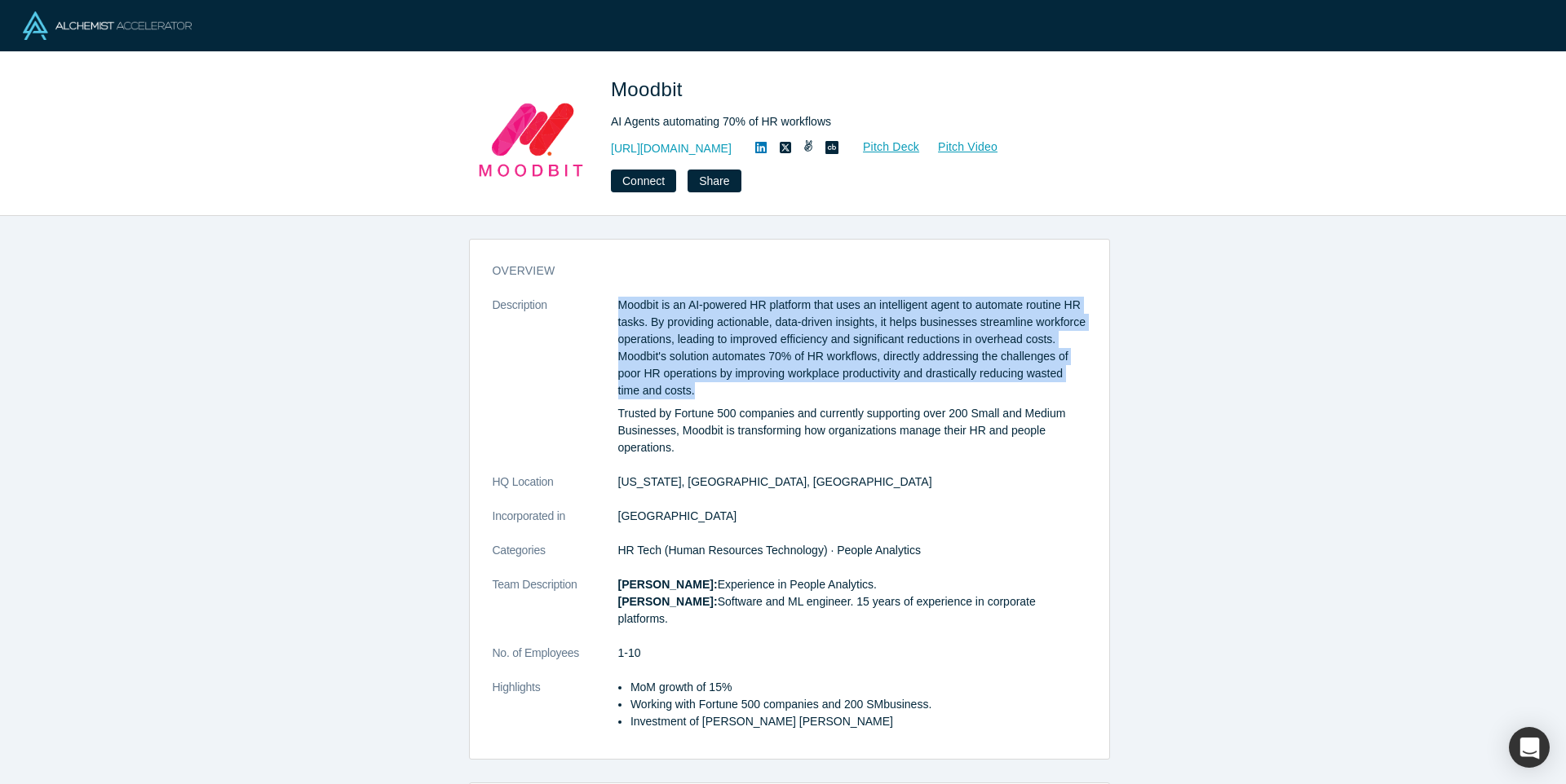
drag, startPoint x: 859, startPoint y: 394, endPoint x: 609, endPoint y: 319, distance: 261.0
click at [609, 319] on dl "Description Moodbit is an AI-powered HR platform that uses an intelligent agent…" at bounding box center [789, 522] width 594 height 451
click at [608, 317] on dt "Description" at bounding box center [556, 385] width 125 height 177
drag, startPoint x: 607, startPoint y: 310, endPoint x: 835, endPoint y: 407, distance: 247.8
click at [833, 408] on dl "Description Moodbit is an AI-powered HR platform that uses an intelligent agent…" at bounding box center [789, 522] width 594 height 451
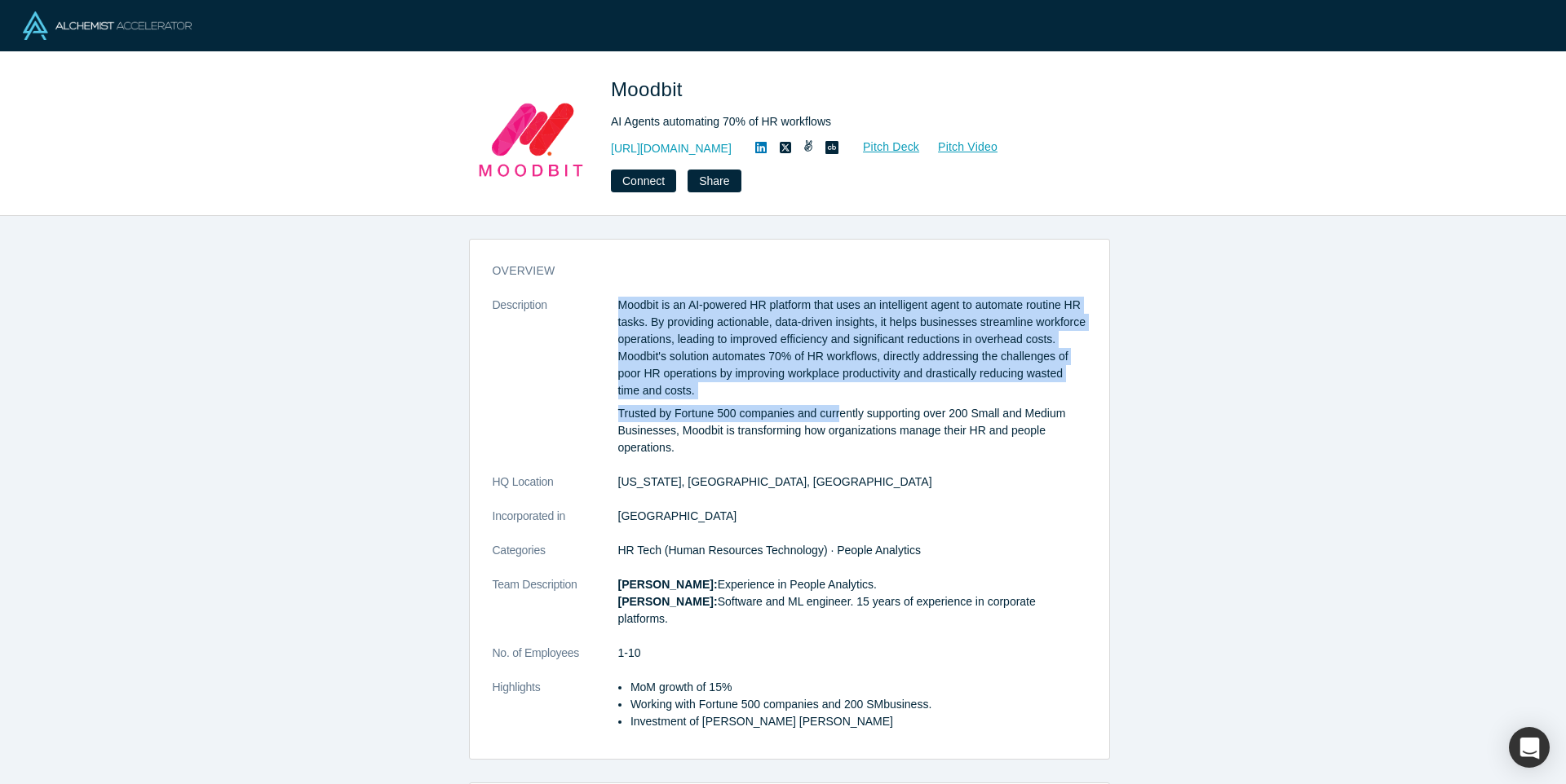
click at [835, 406] on p "Trusted by Fortune 500 companies and currently supporting over 200 Small and Me…" at bounding box center [852, 431] width 469 height 52
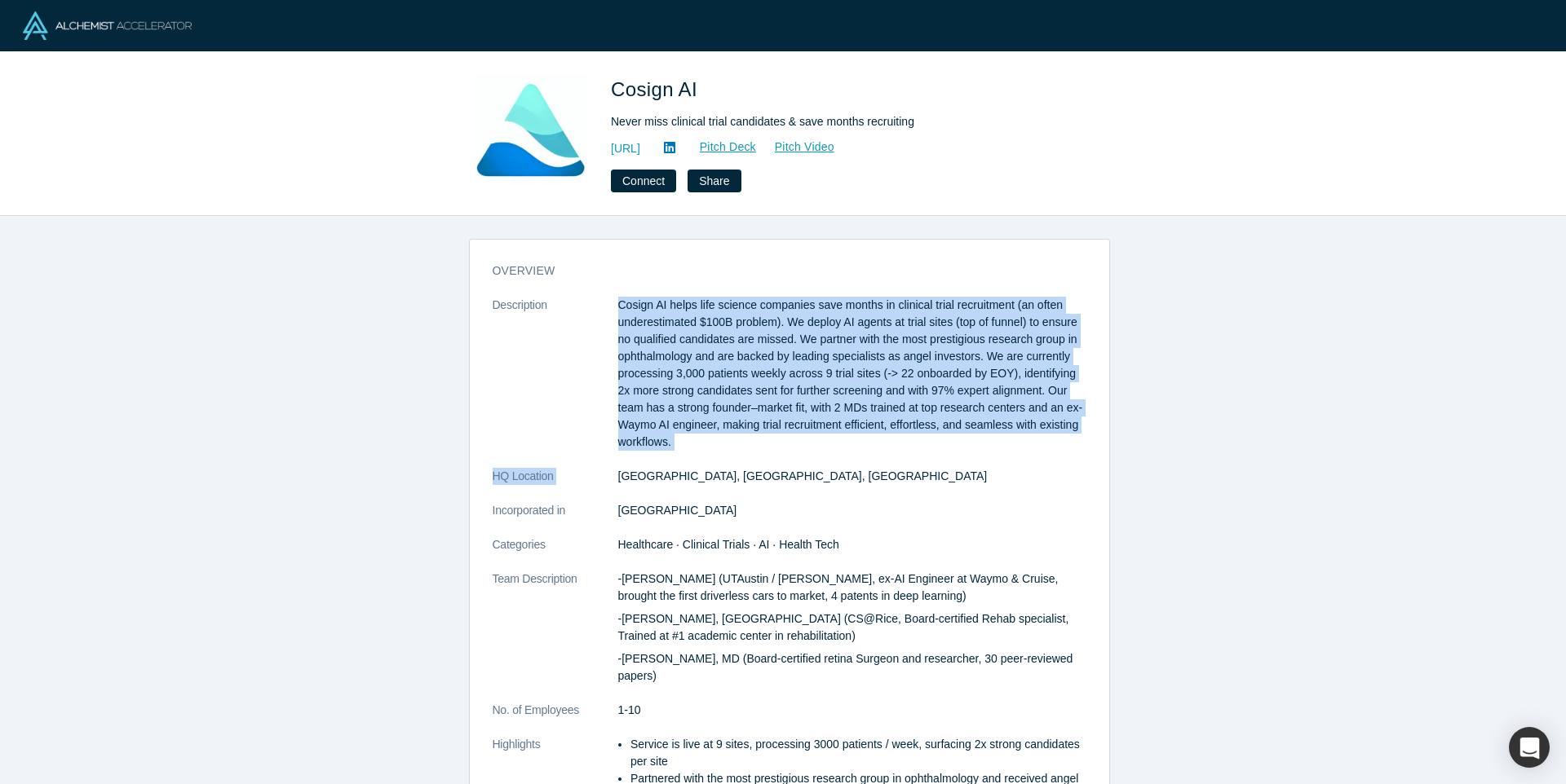
drag, startPoint x: 606, startPoint y: 301, endPoint x: 888, endPoint y: 465, distance: 326.2
click at [887, 465] on dl "Description Cosign AI helps life science companies save months in clinical tria…" at bounding box center [789, 568] width 594 height 543
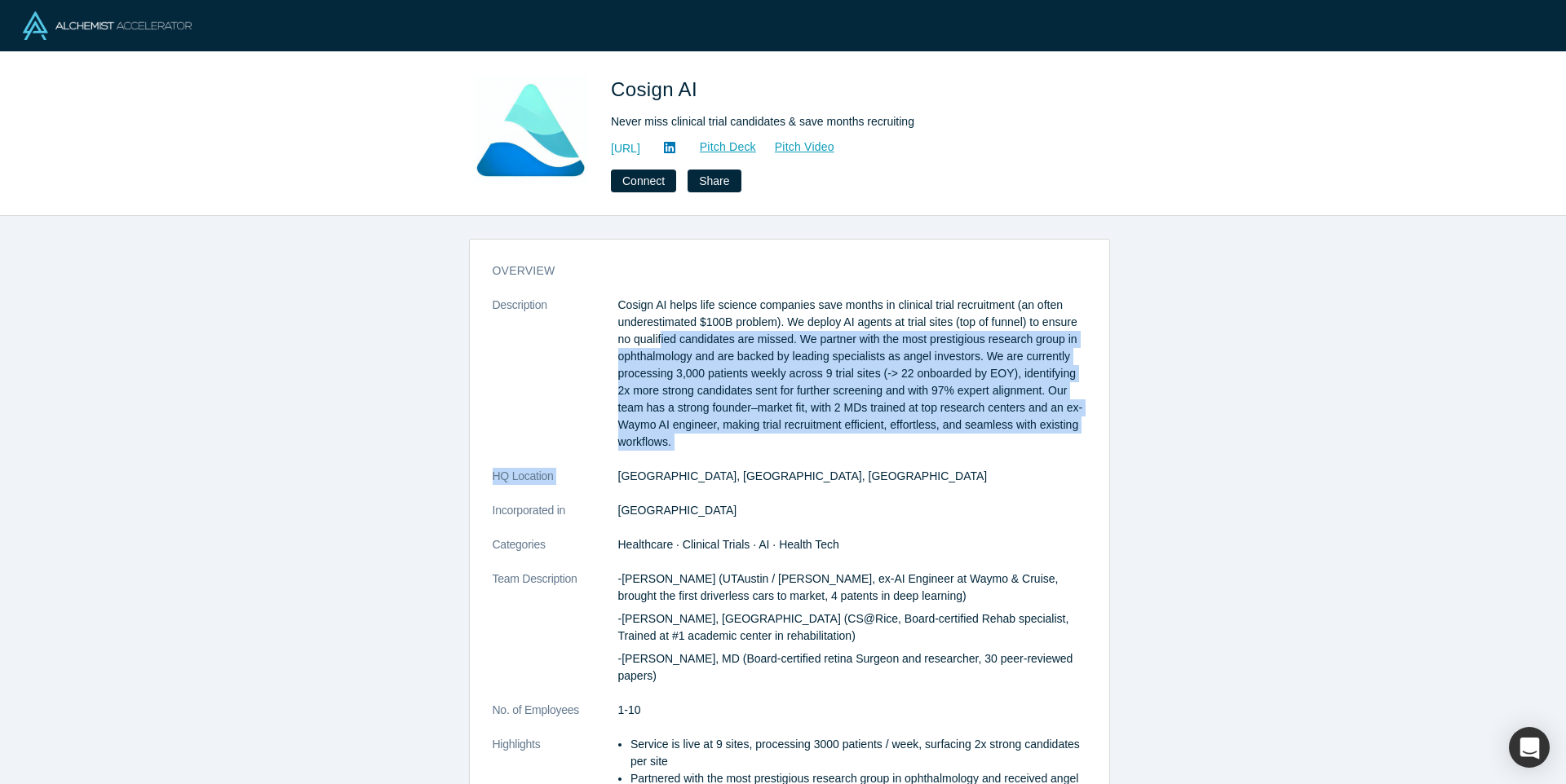
drag, startPoint x: 889, startPoint y: 465, endPoint x: 644, endPoint y: 330, distance: 279.7
click at [654, 344] on dl "Description Cosign AI helps life science companies save months in clinical tria…" at bounding box center [789, 568] width 594 height 543
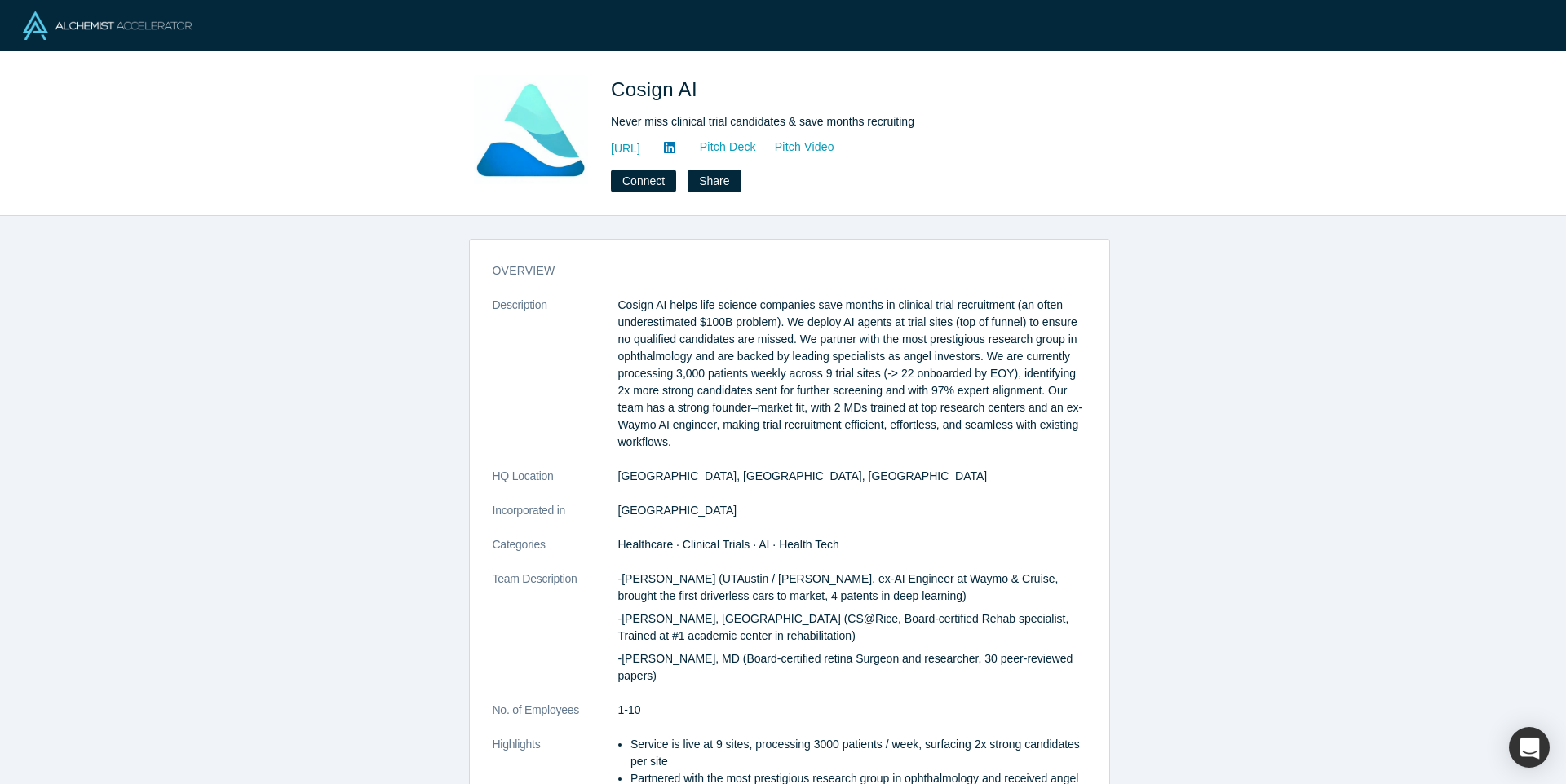
click at [637, 323] on p "Cosign AI helps life science companies save months in clinical trial recruitmen…" at bounding box center [852, 374] width 469 height 154
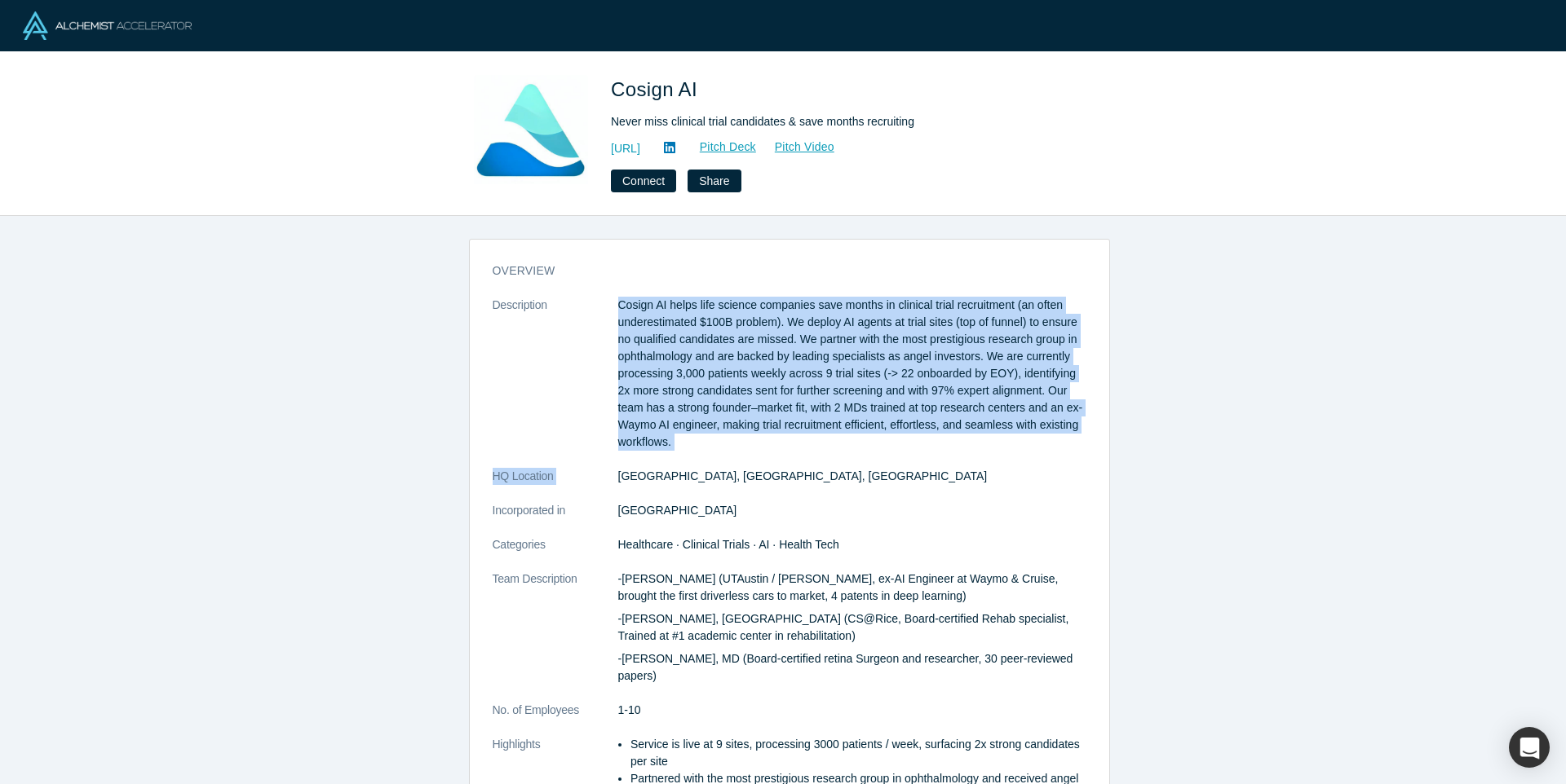
drag, startPoint x: 604, startPoint y: 297, endPoint x: 824, endPoint y: 464, distance: 276.2
click at [824, 464] on dl "Description Cosign AI helps life science companies save months in clinical tria…" at bounding box center [789, 568] width 594 height 543
drag, startPoint x: 732, startPoint y: 401, endPoint x: 607, endPoint y: 312, distance: 153.4
click at [608, 313] on dl "Description Cosign AI helps life science companies save months in clinical tria…" at bounding box center [789, 568] width 594 height 543
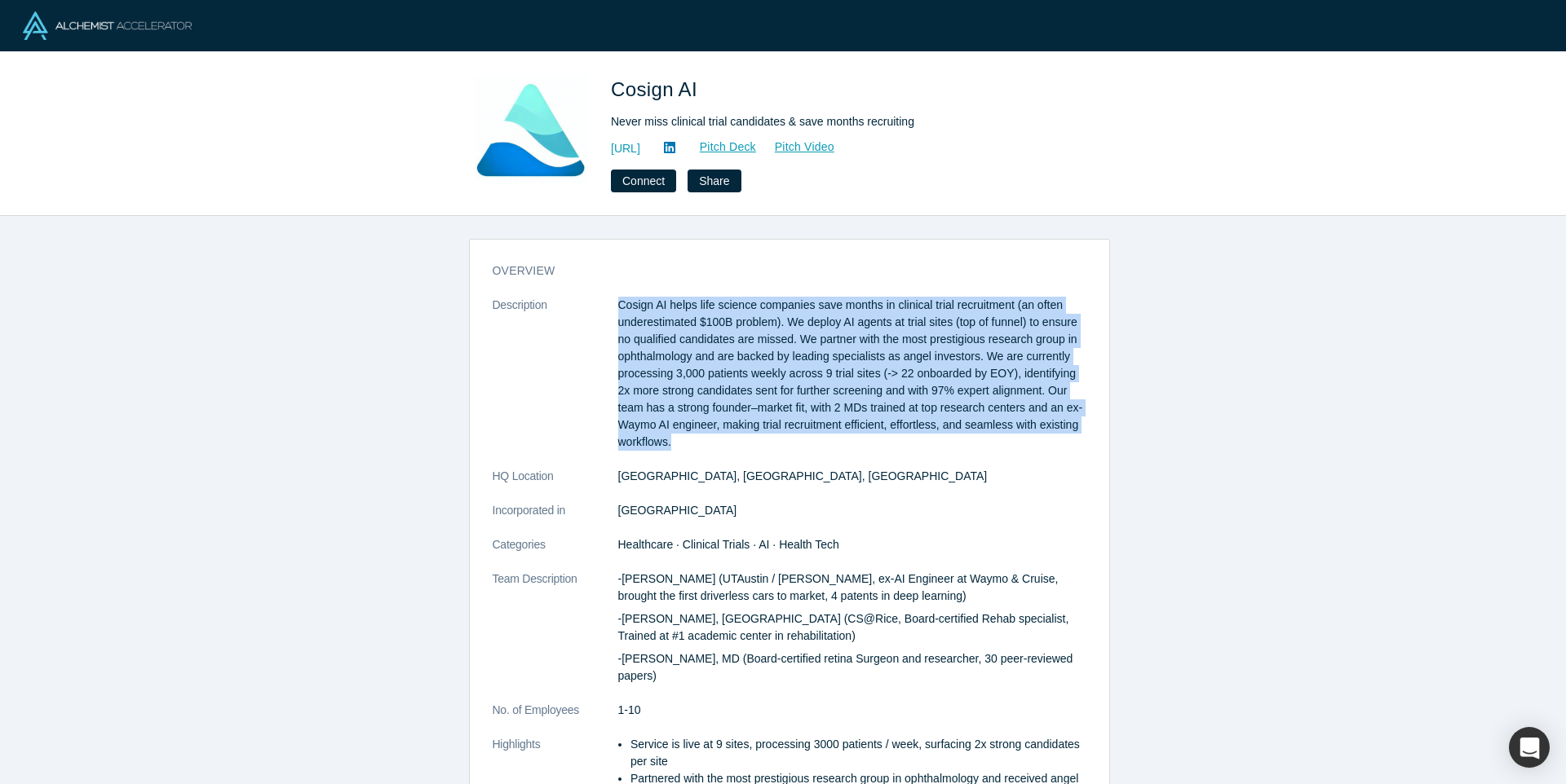
click at [605, 310] on dt "Description" at bounding box center [556, 382] width 125 height 171
drag, startPoint x: 607, startPoint y: 300, endPoint x: 898, endPoint y: 449, distance: 326.9
click at [898, 449] on dl "Description Cosign AI helps life science companies save months in clinical tria…" at bounding box center [789, 568] width 594 height 543
click at [898, 449] on p "Cosign AI helps life science companies save months in clinical trial recruitmen…" at bounding box center [852, 374] width 469 height 154
drag, startPoint x: 708, startPoint y: 368, endPoint x: 518, endPoint y: 291, distance: 205.0
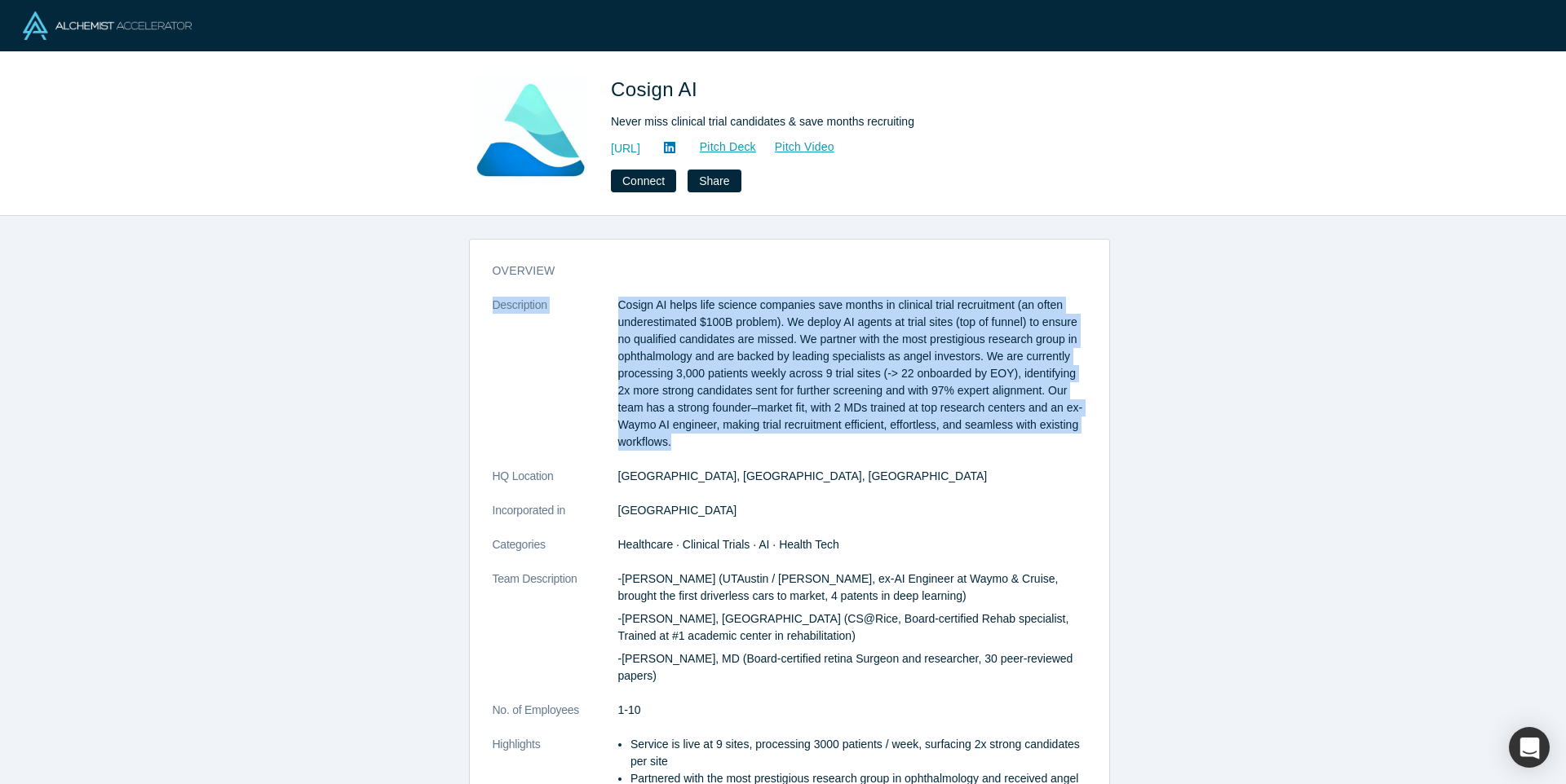
click at [518, 292] on div "overview Description Cosign AI helps life science companies save months in clin…" at bounding box center [789, 550] width 640 height 599
click at [518, 287] on div "overview Description Cosign AI helps life science companies save months in clin…" at bounding box center [789, 550] width 640 height 599
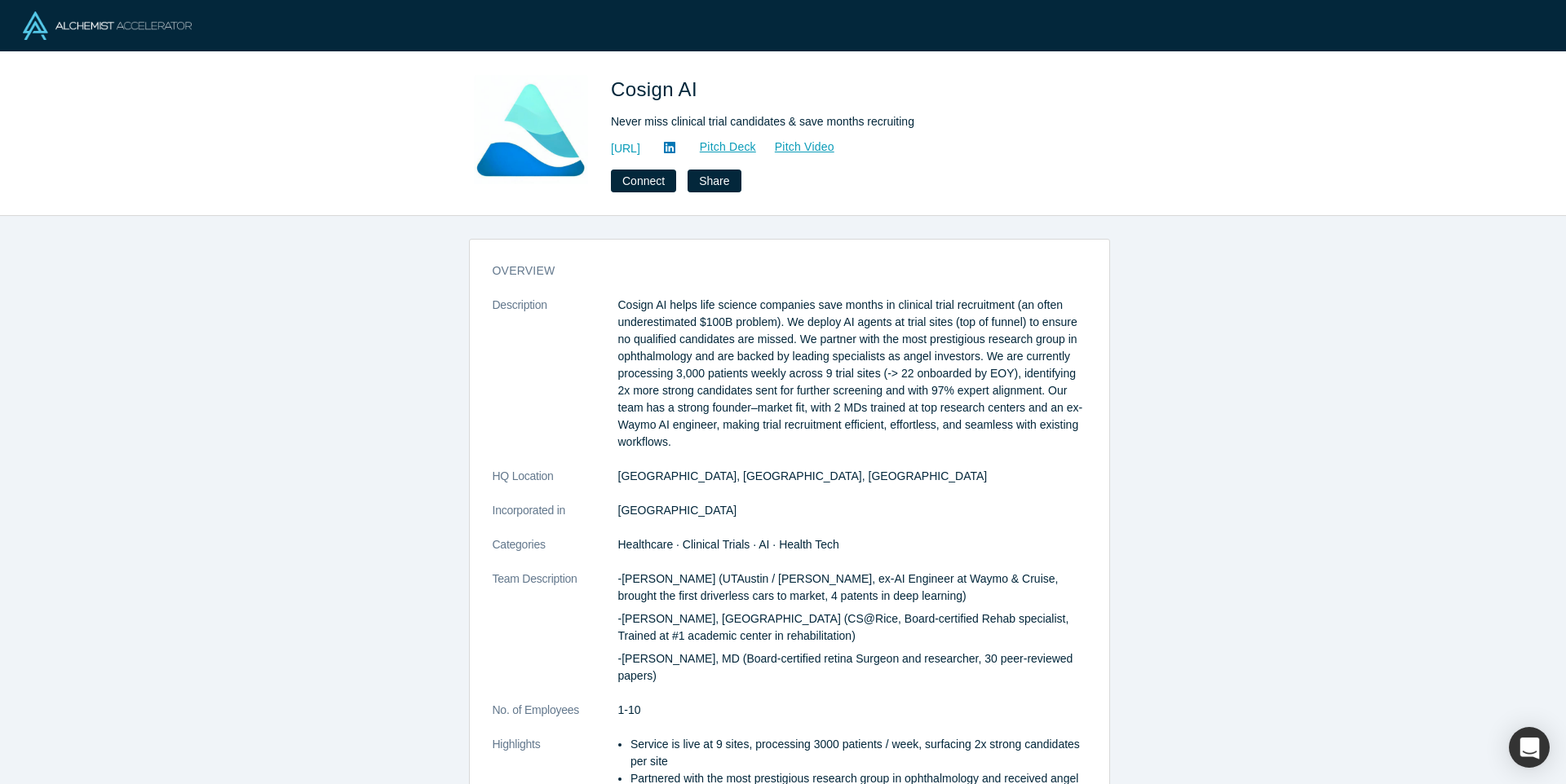
scroll to position [440, 0]
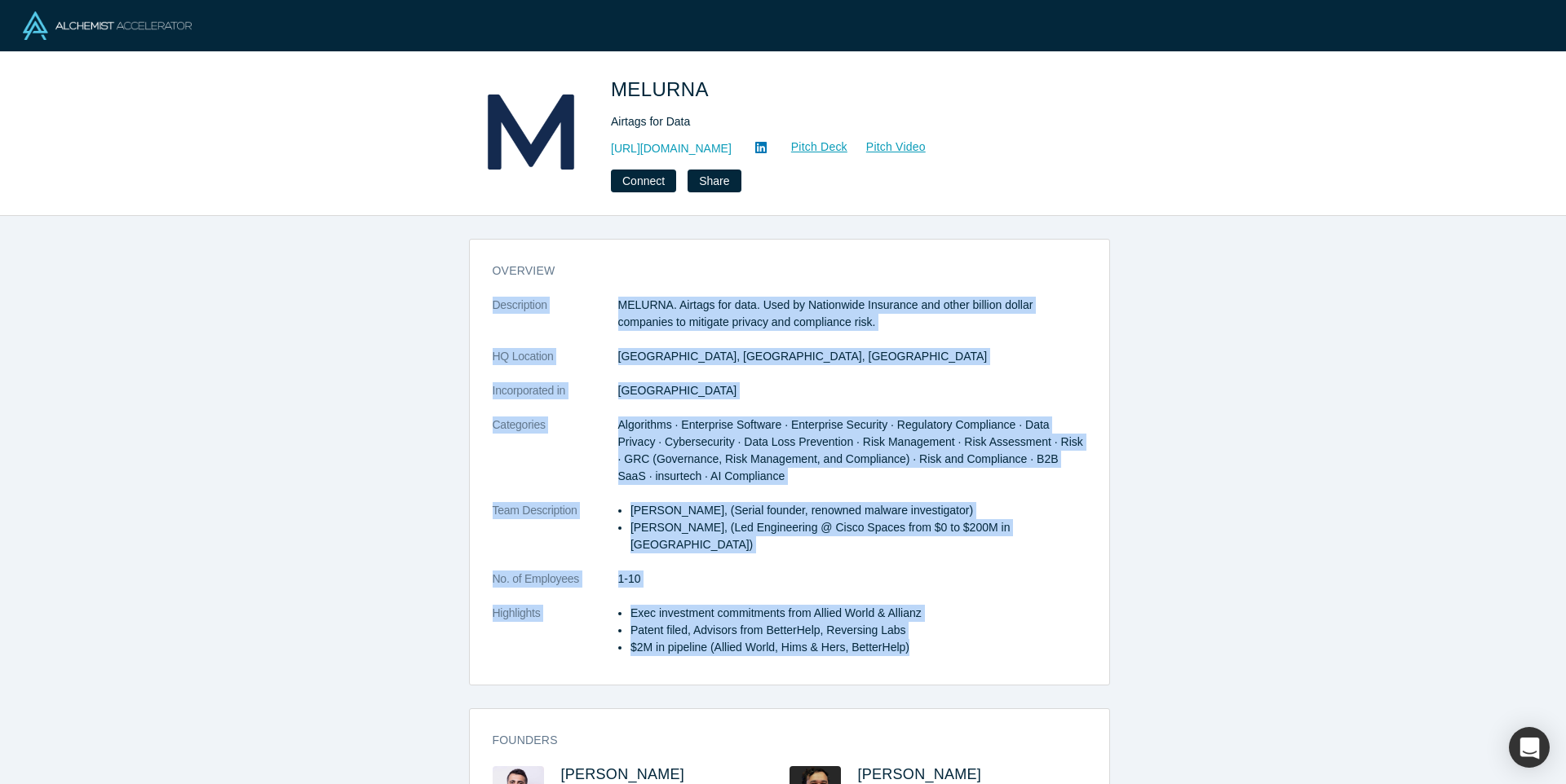
drag, startPoint x: 604, startPoint y: 285, endPoint x: 990, endPoint y: 662, distance: 539.6
click at [990, 663] on div "overview Description MELURNA. Airtags for data. Used by Nationwide Insurance an…" at bounding box center [789, 468] width 640 height 434
click at [990, 661] on div "overview Description MELURNA. Airtags for data. Used by Nationwide Insurance an…" at bounding box center [789, 468] width 640 height 434
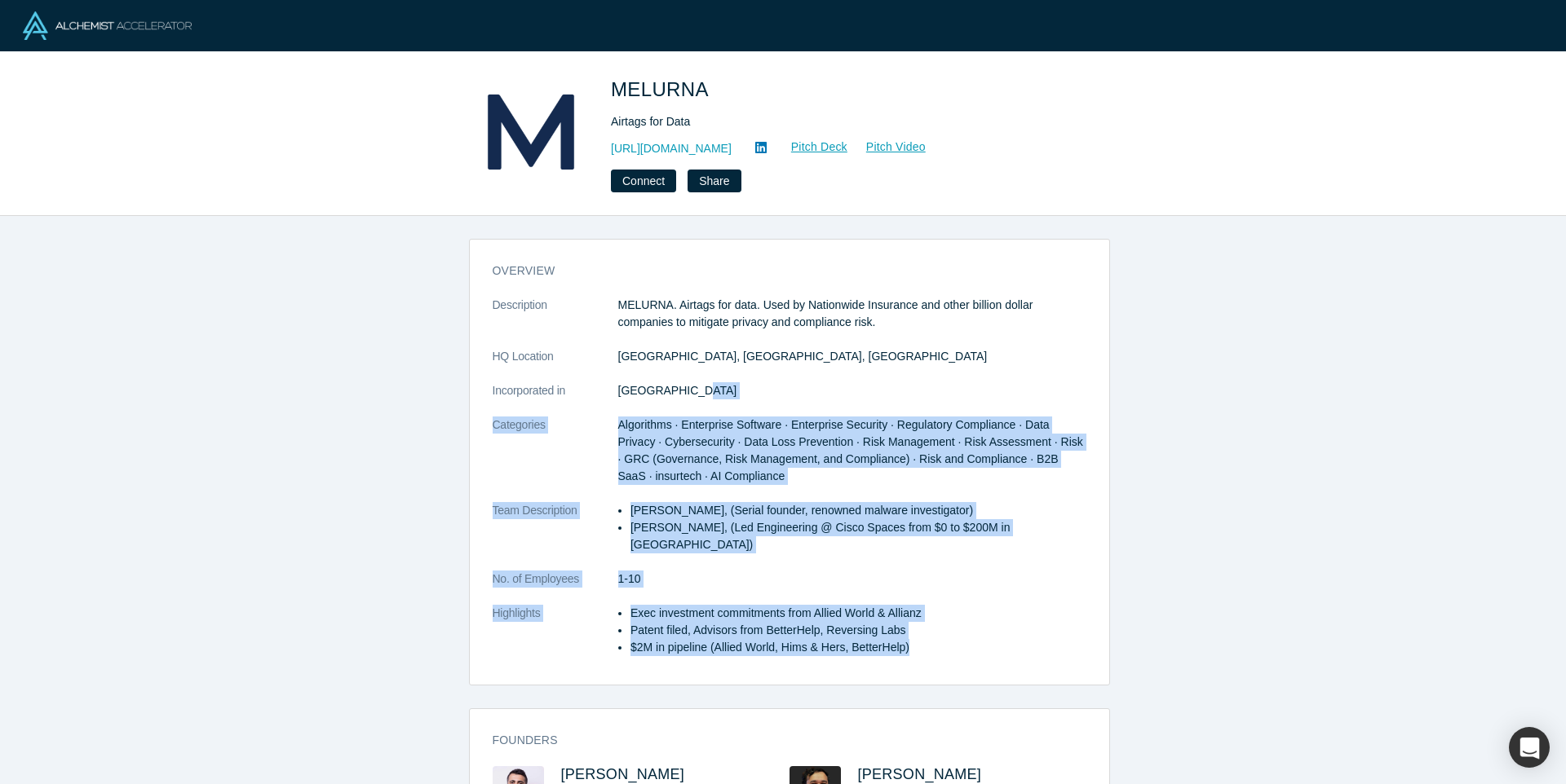
drag, startPoint x: 986, startPoint y: 656, endPoint x: 724, endPoint y: 348, distance: 404.4
click at [725, 351] on div "overview Description MELURNA. Airtags for data. Used by Nationwide Insurance an…" at bounding box center [789, 468] width 640 height 434
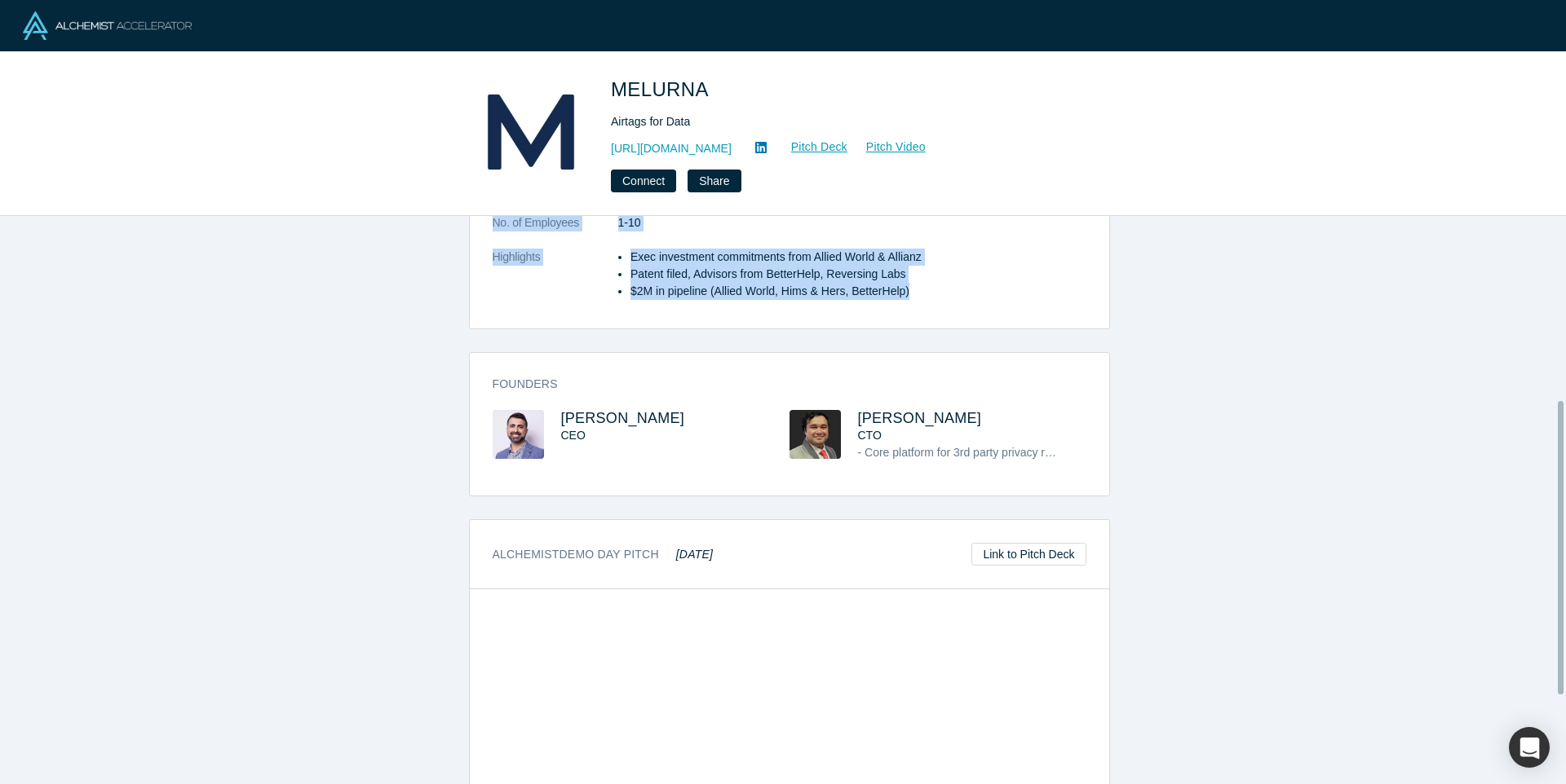
click at [917, 266] on li "Patent filed, Advisors from BetterHelp, Reversing Labs" at bounding box center [859, 275] width 456 height 18
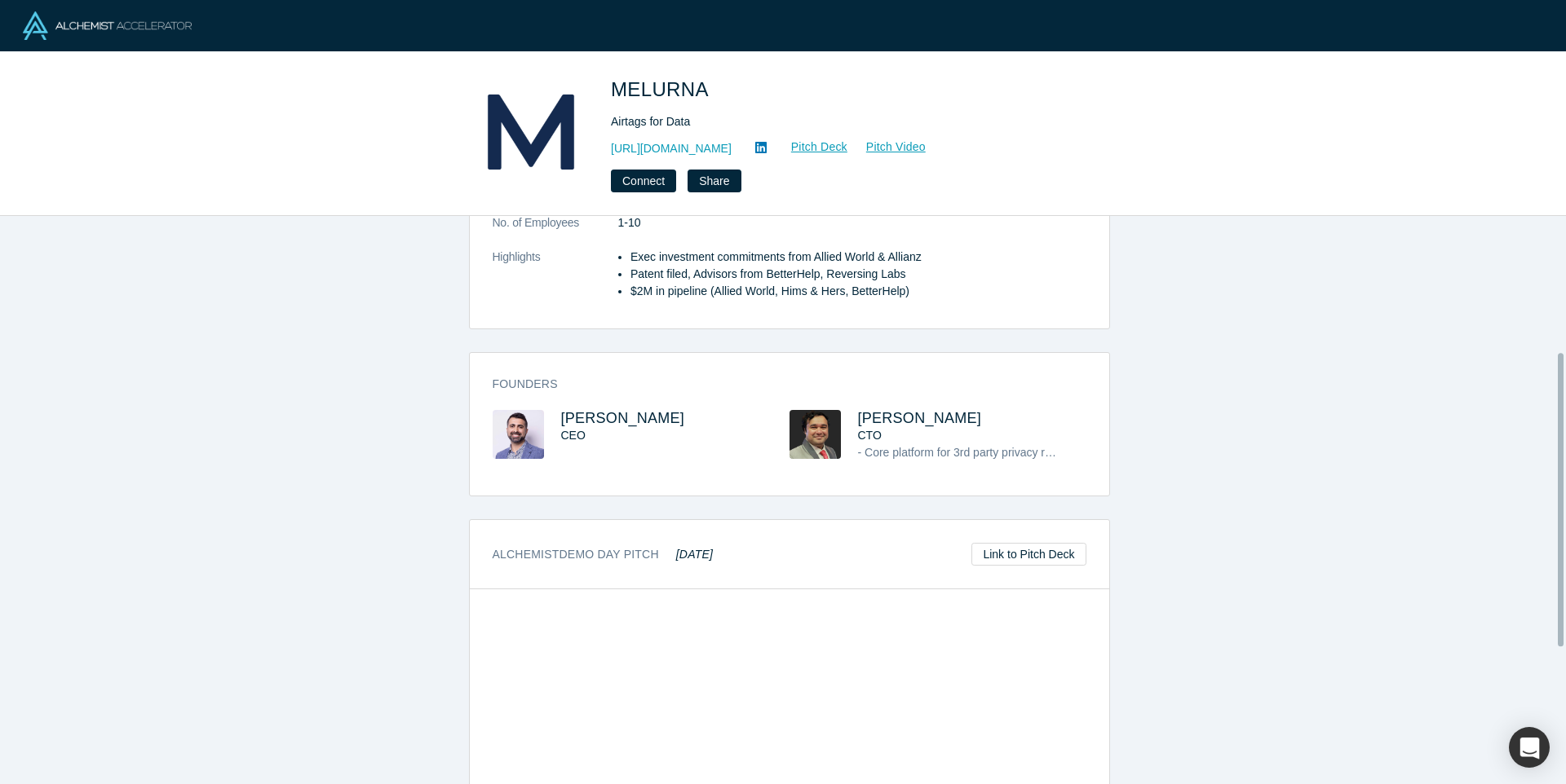
scroll to position [263, 0]
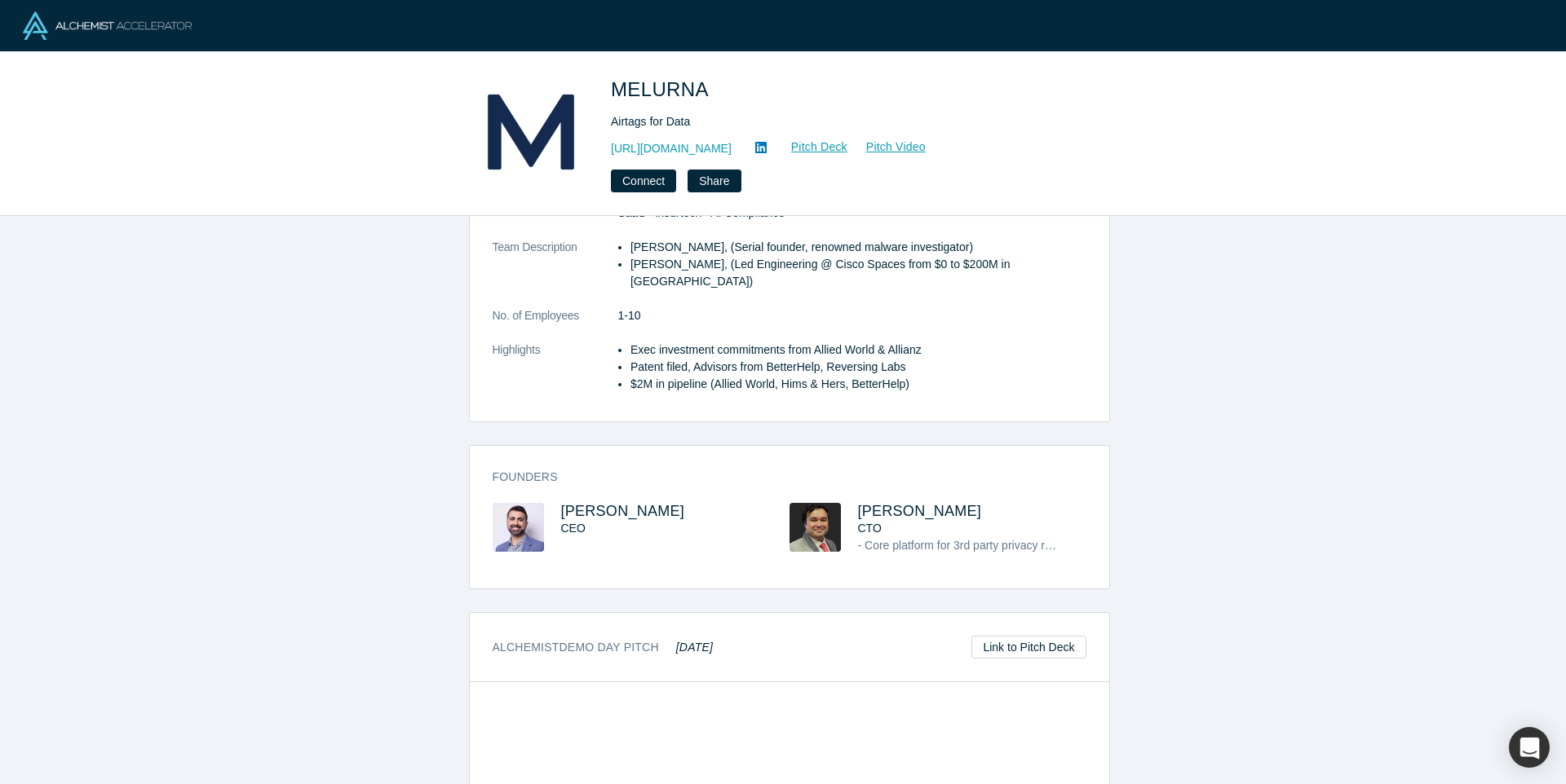
click at [483, 524] on div "Founders Sam Jadali CEO Abhishek Bhattacharyya CTO - Core platform for 3rd part…" at bounding box center [789, 523] width 640 height 131
click at [522, 512] on img at bounding box center [518, 528] width 52 height 49
click at [590, 503] on span "Sam Jadali" at bounding box center [623, 511] width 124 height 17
